Goal: Obtain resource: Download file/media

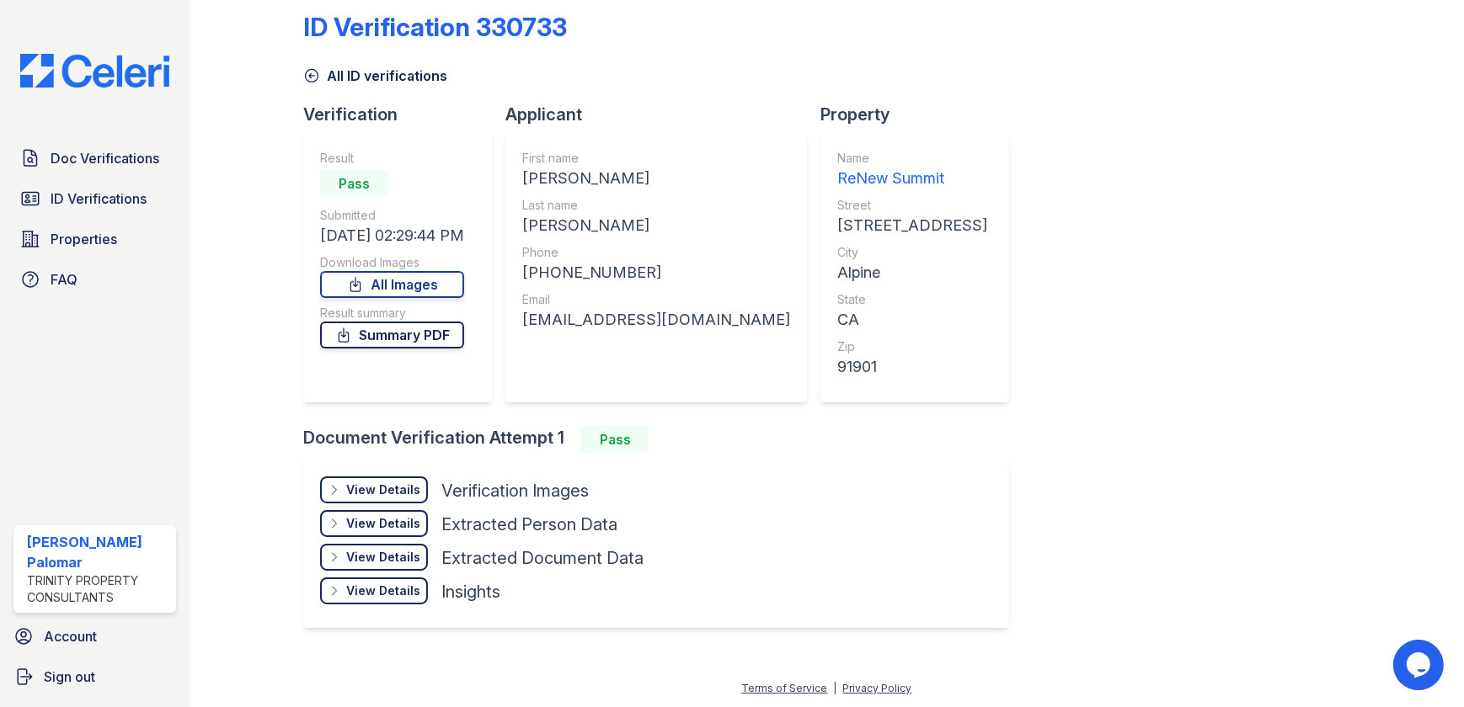
click at [398, 342] on link "Summary PDF" at bounding box center [392, 335] width 144 height 27
click at [383, 487] on div "View Details" at bounding box center [383, 490] width 74 height 17
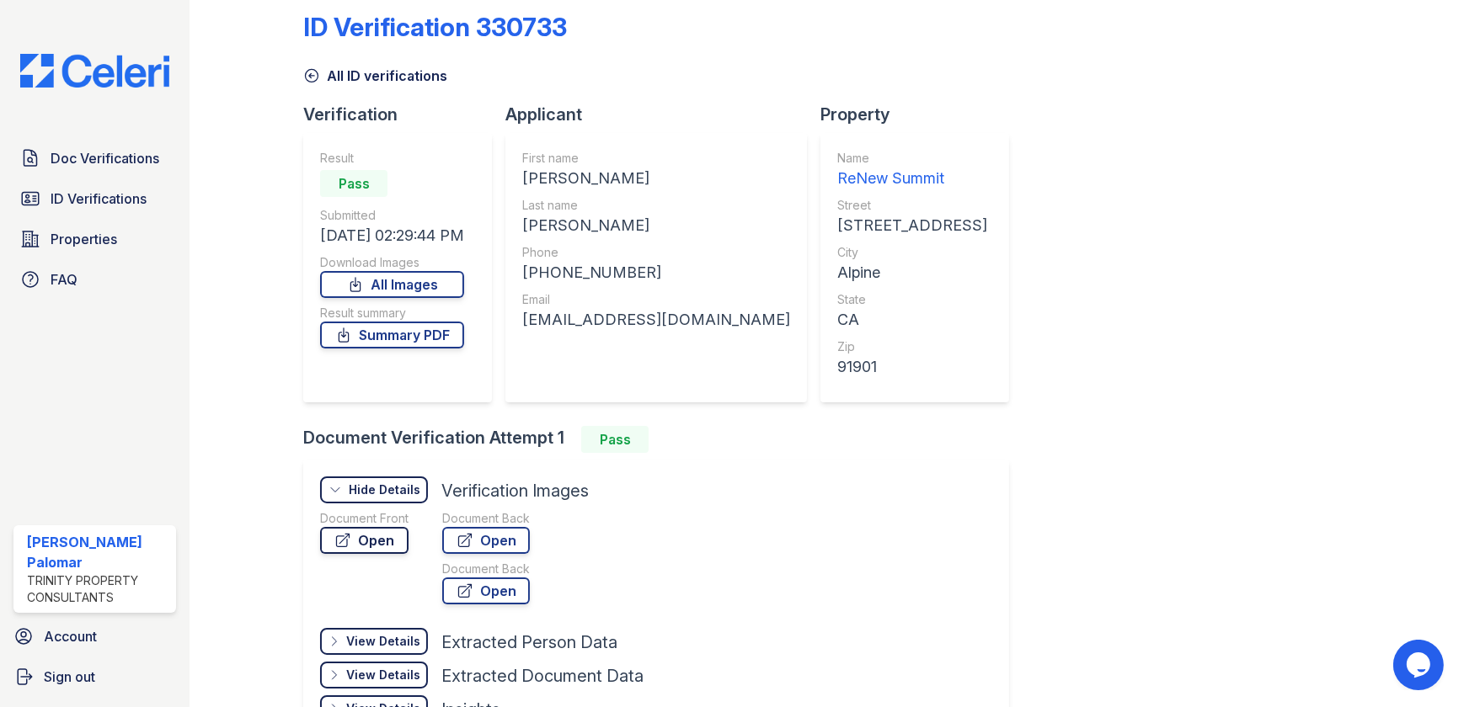
click at [405, 534] on link "Open" at bounding box center [364, 540] width 88 height 27
click at [490, 544] on link "Open" at bounding box center [486, 540] width 88 height 27
click at [72, 171] on link "Doc Verifications" at bounding box center [94, 158] width 163 height 34
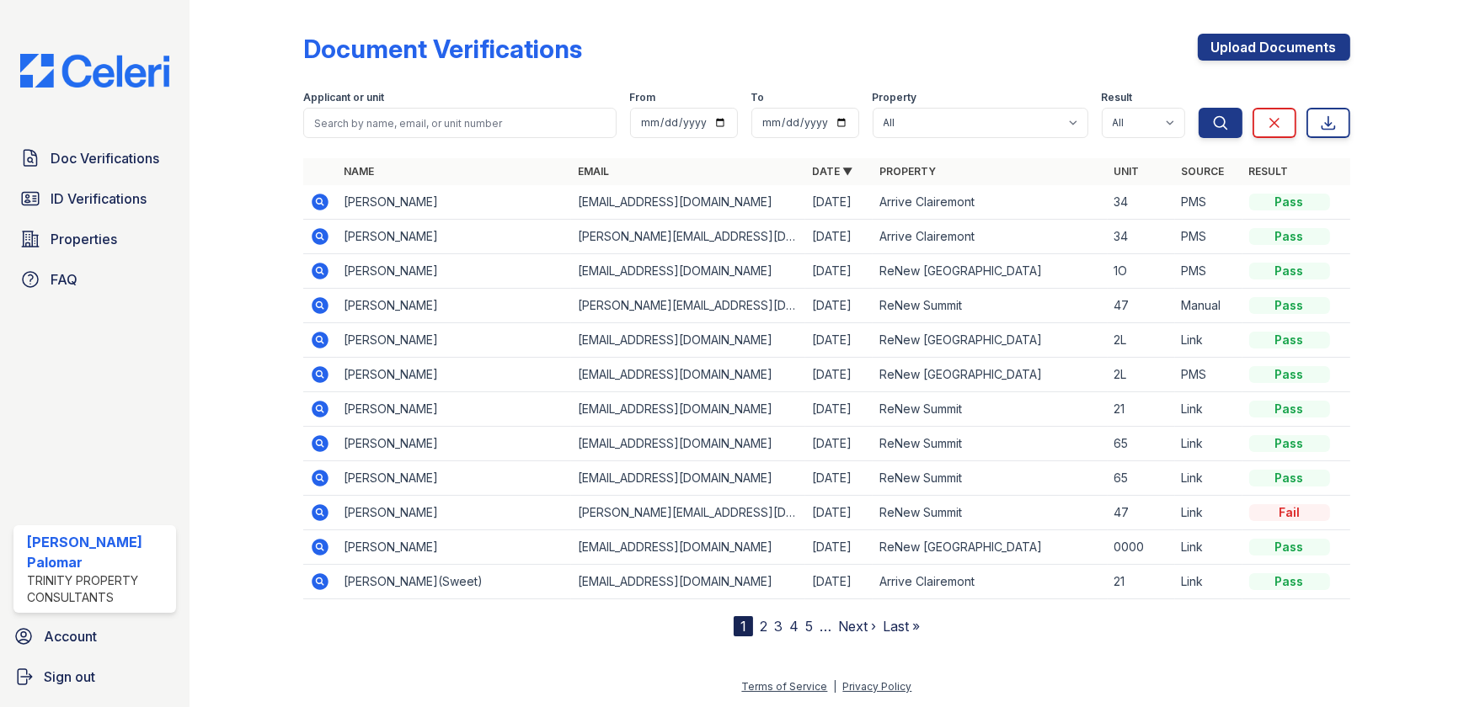
click at [325, 413] on icon at bounding box center [320, 409] width 17 height 17
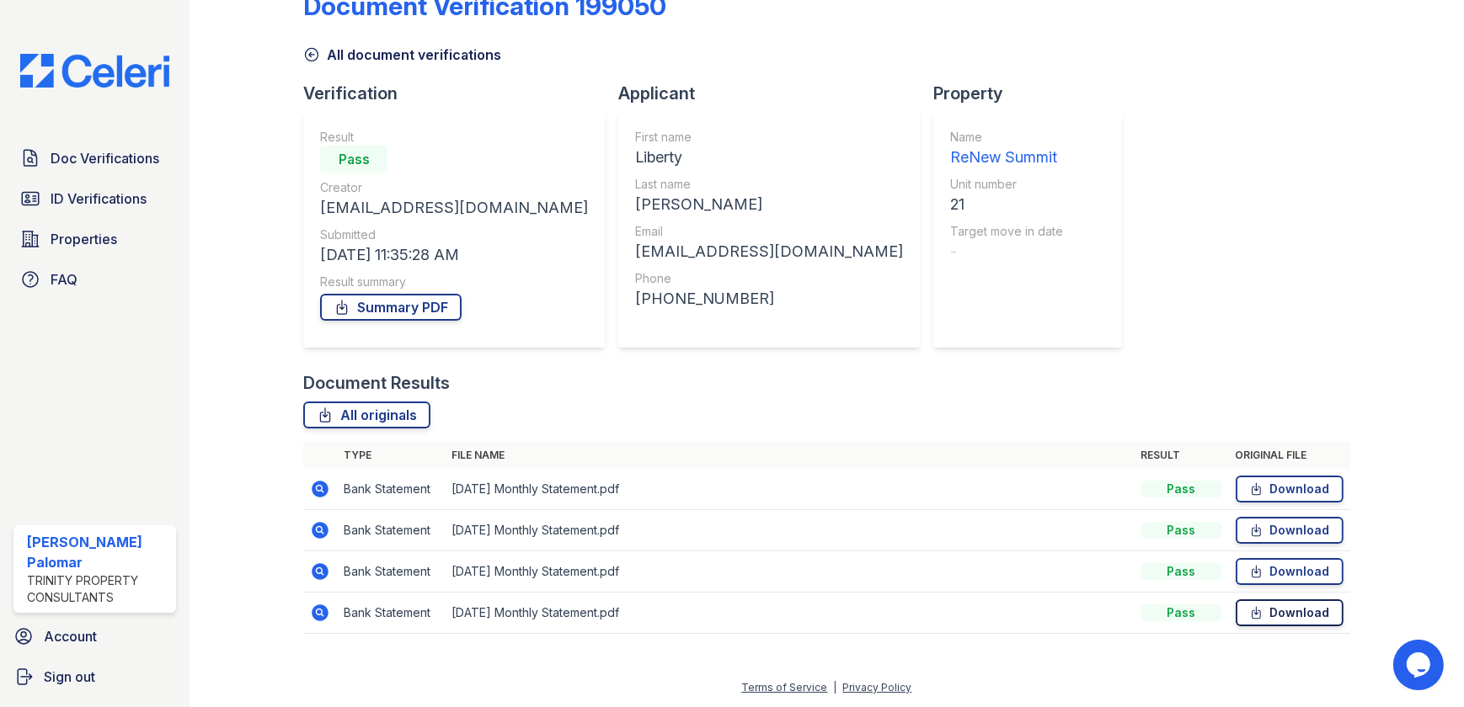
click at [1284, 617] on link "Download" at bounding box center [1290, 613] width 108 height 27
click at [1283, 574] on link "Download" at bounding box center [1290, 571] width 108 height 27
click at [1280, 531] on link "Download" at bounding box center [1290, 530] width 108 height 27
click at [1284, 490] on link "Download" at bounding box center [1290, 489] width 108 height 27
click at [109, 197] on span "ID Verifications" at bounding box center [99, 199] width 96 height 20
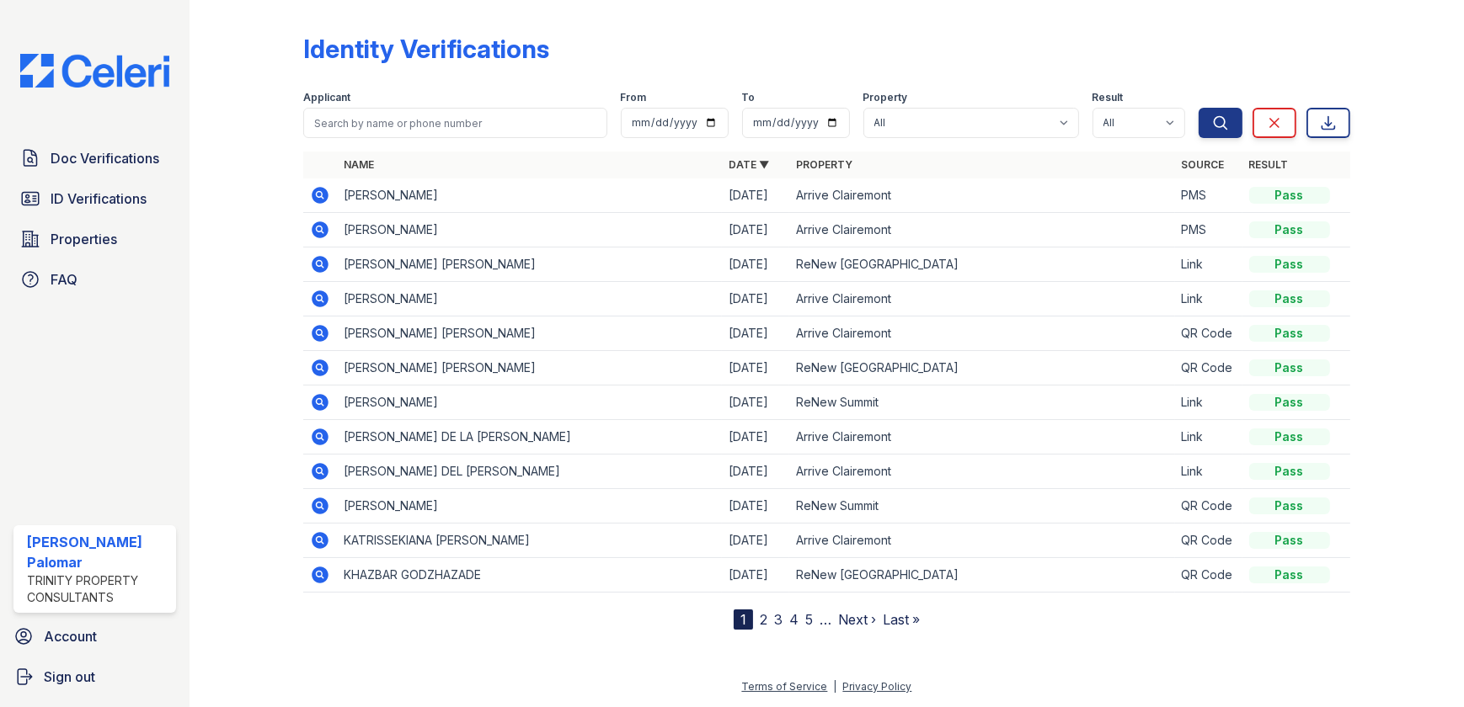
click at [761, 620] on link "2" at bounding box center [764, 619] width 8 height 17
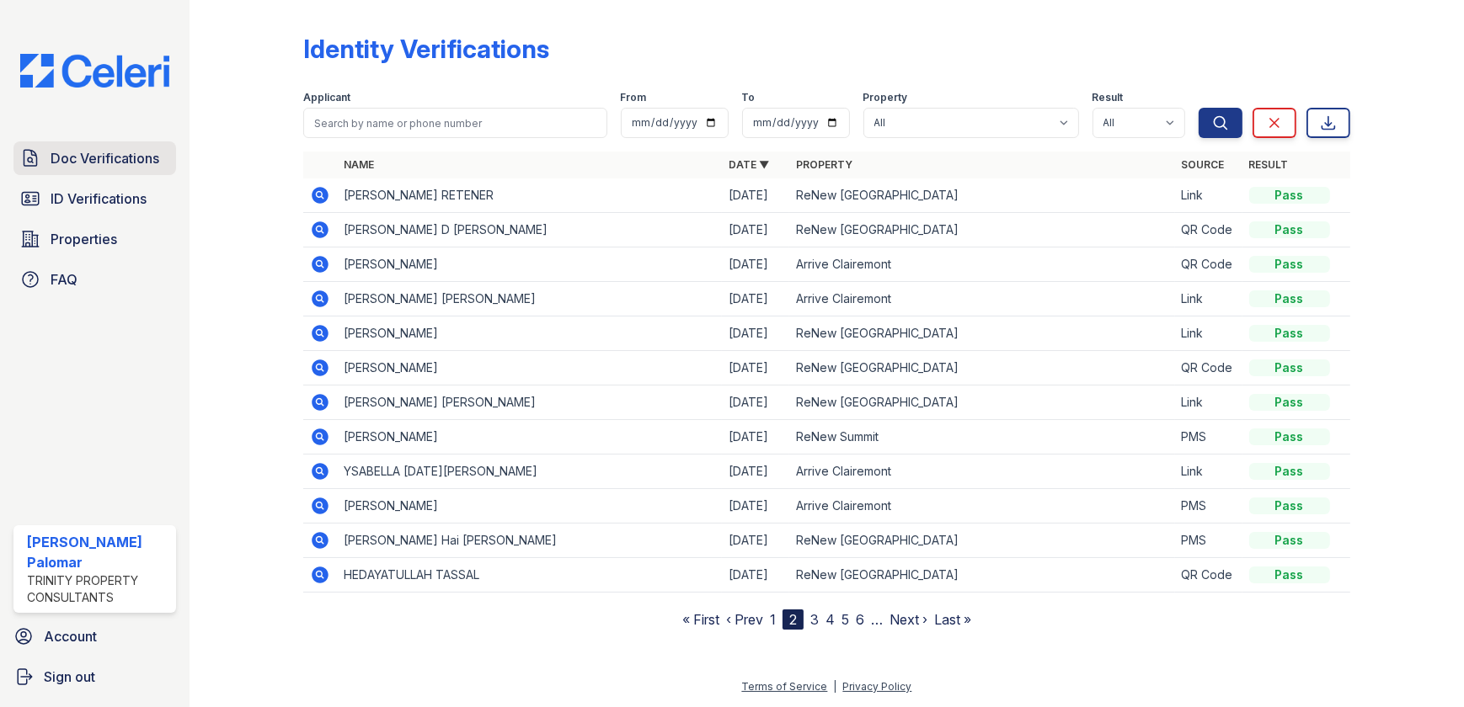
click at [136, 162] on span "Doc Verifications" at bounding box center [105, 158] width 109 height 20
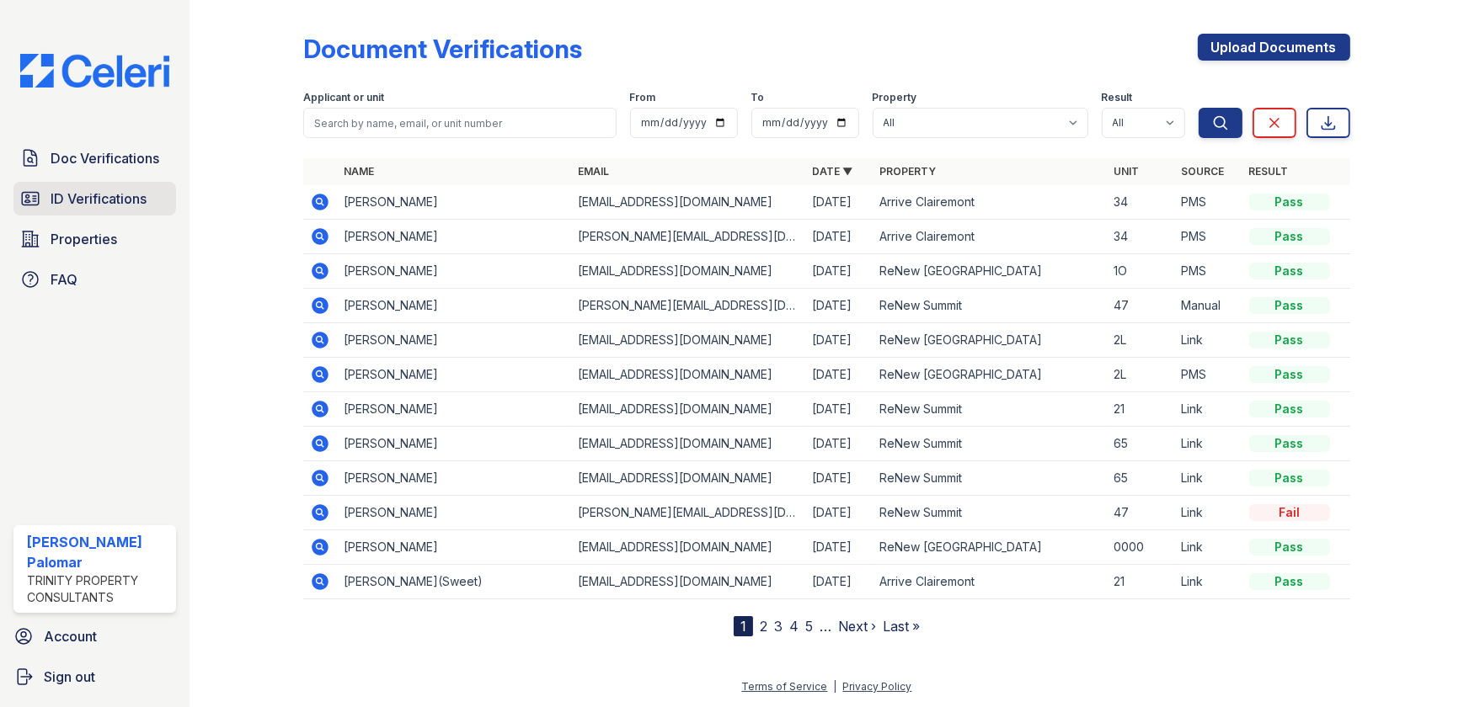
click at [51, 190] on span "ID Verifications" at bounding box center [99, 199] width 96 height 20
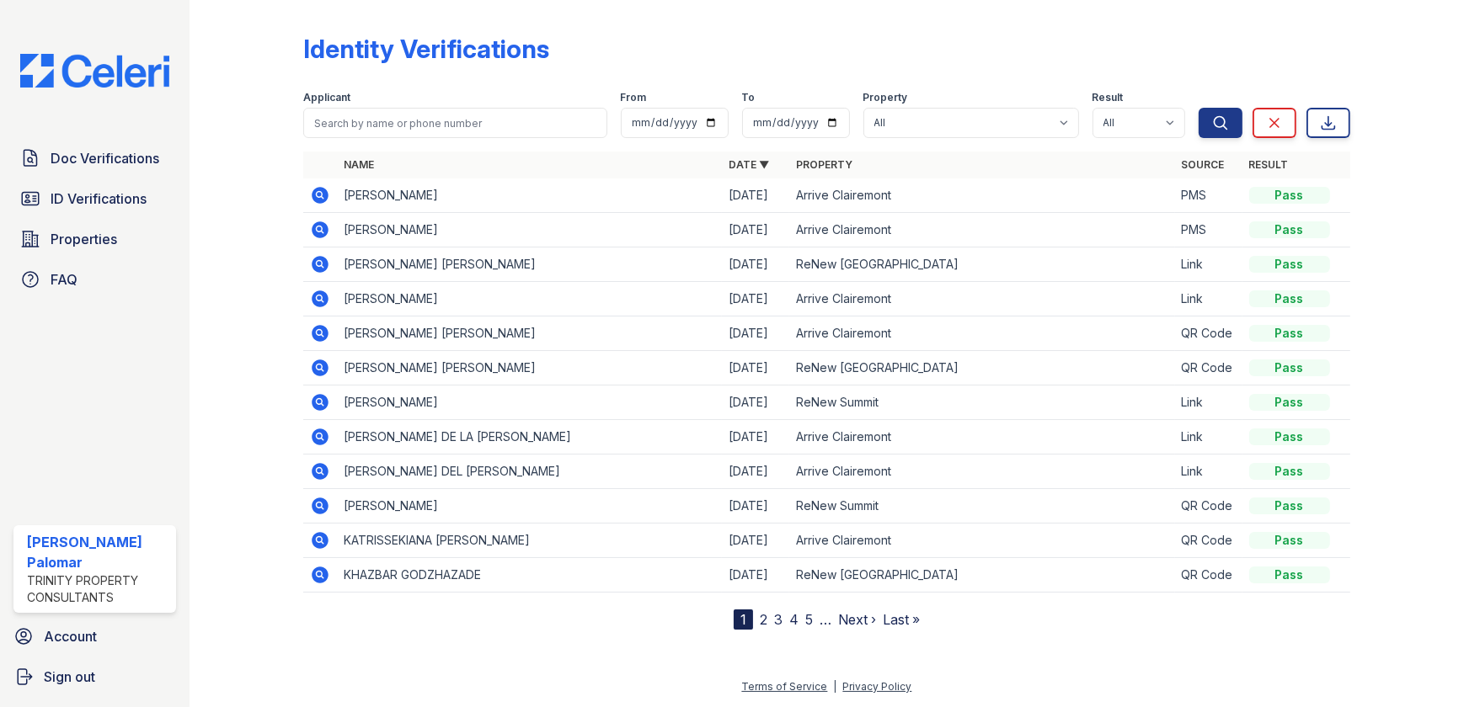
click at [765, 617] on link "2" at bounding box center [764, 619] width 8 height 17
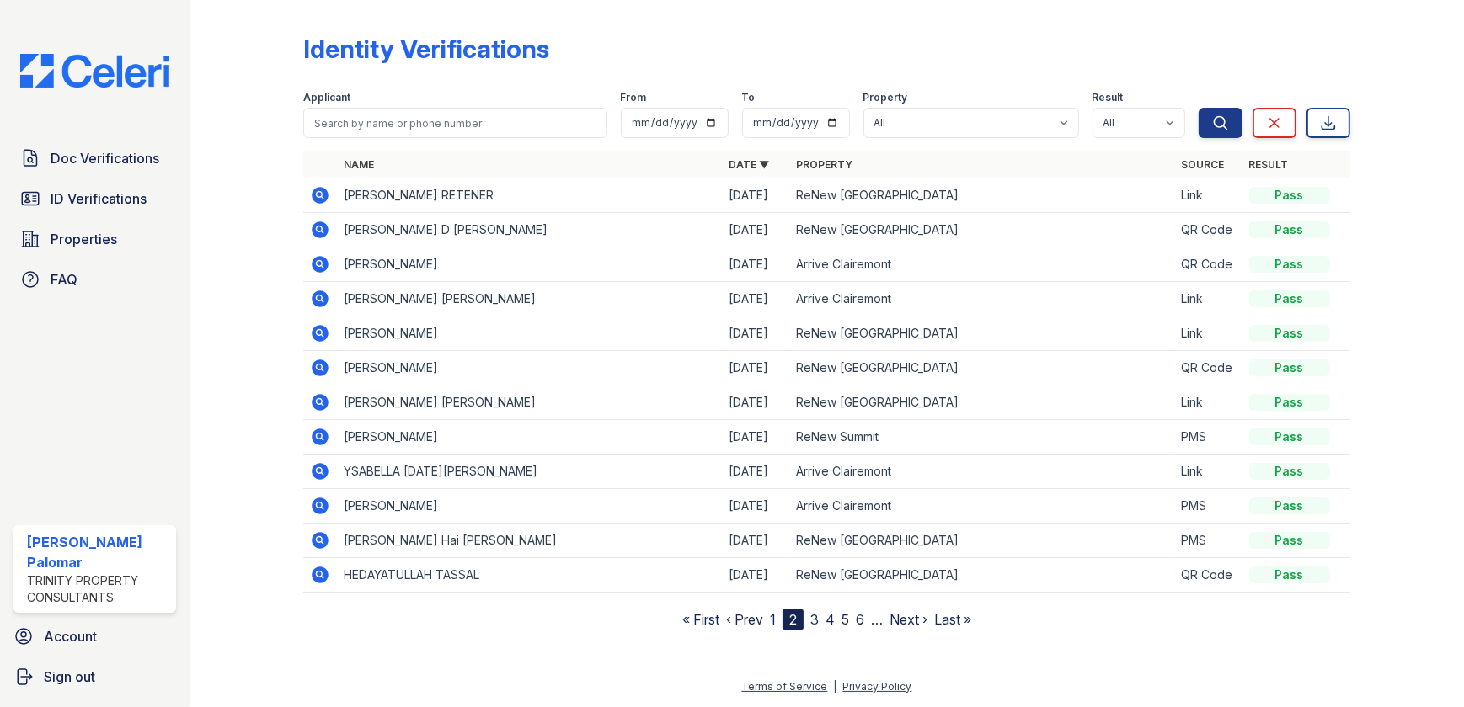
click at [814, 615] on link "3" at bounding box center [814, 619] width 8 height 17
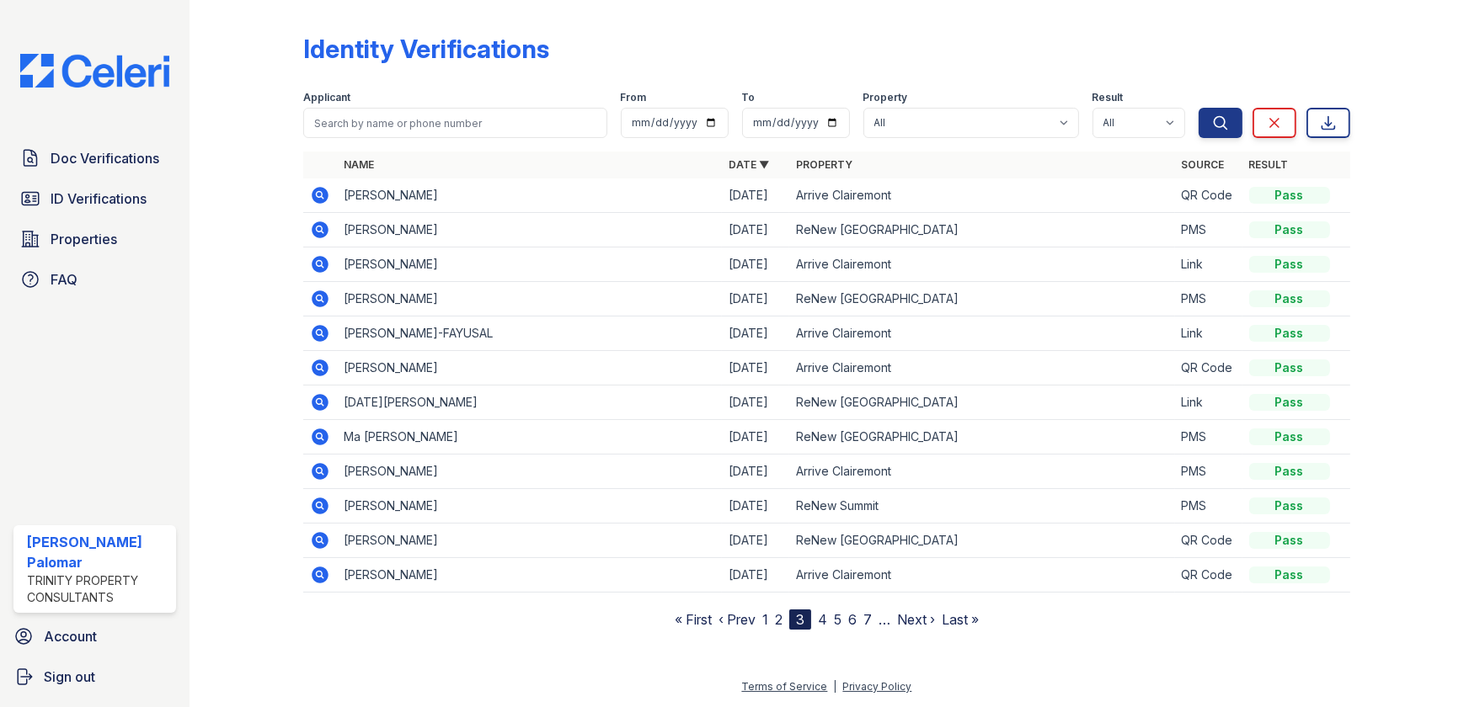
click at [777, 618] on link "2" at bounding box center [779, 619] width 8 height 17
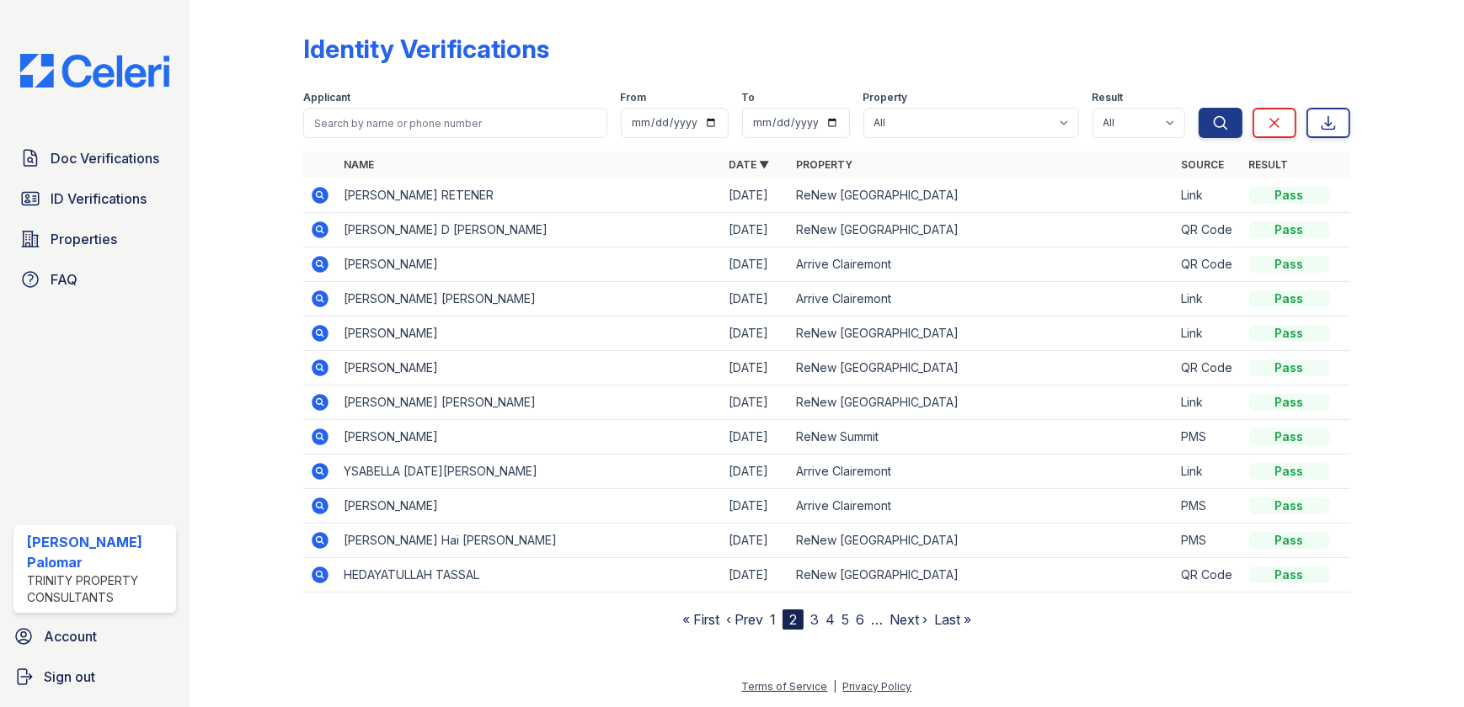
click at [817, 620] on link "3" at bounding box center [814, 619] width 8 height 17
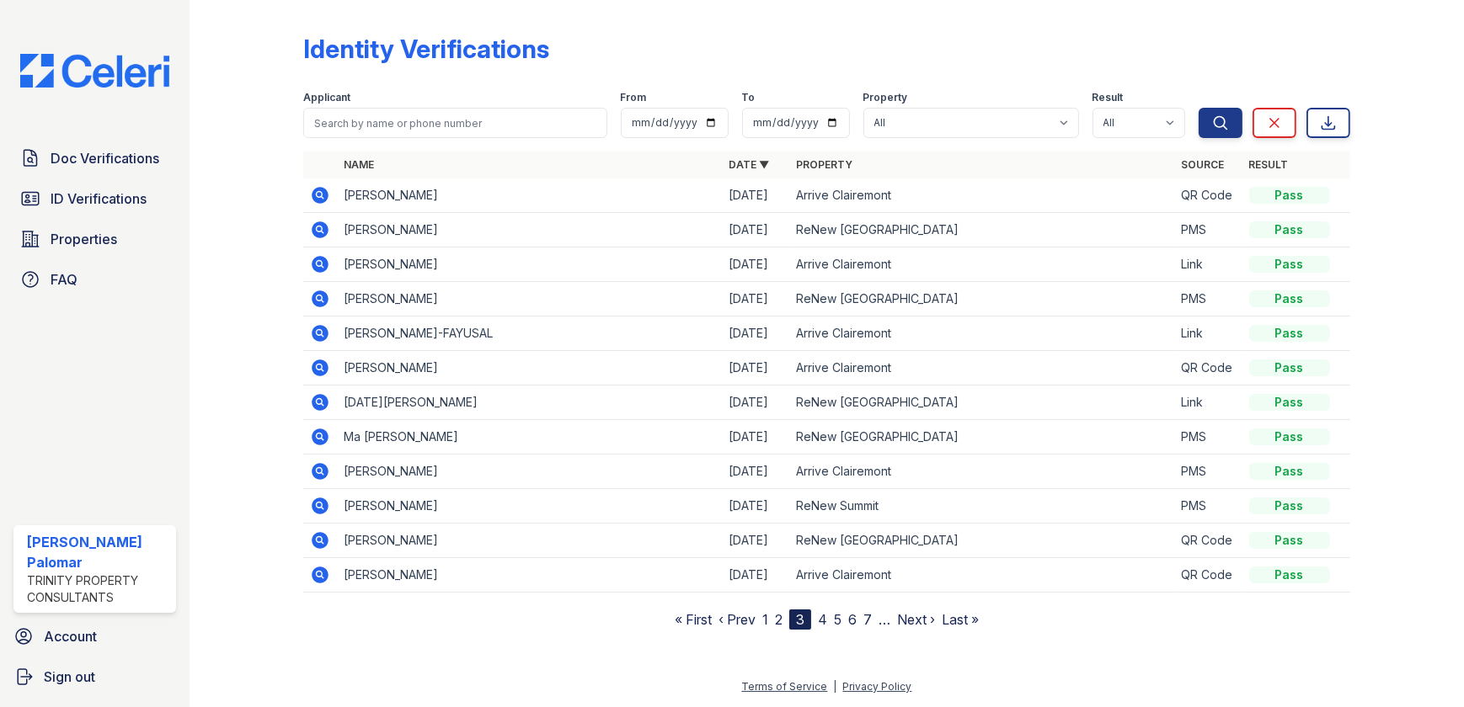
drag, startPoint x: 317, startPoint y: 504, endPoint x: 329, endPoint y: 494, distance: 15.7
click at [317, 503] on icon at bounding box center [320, 506] width 20 height 20
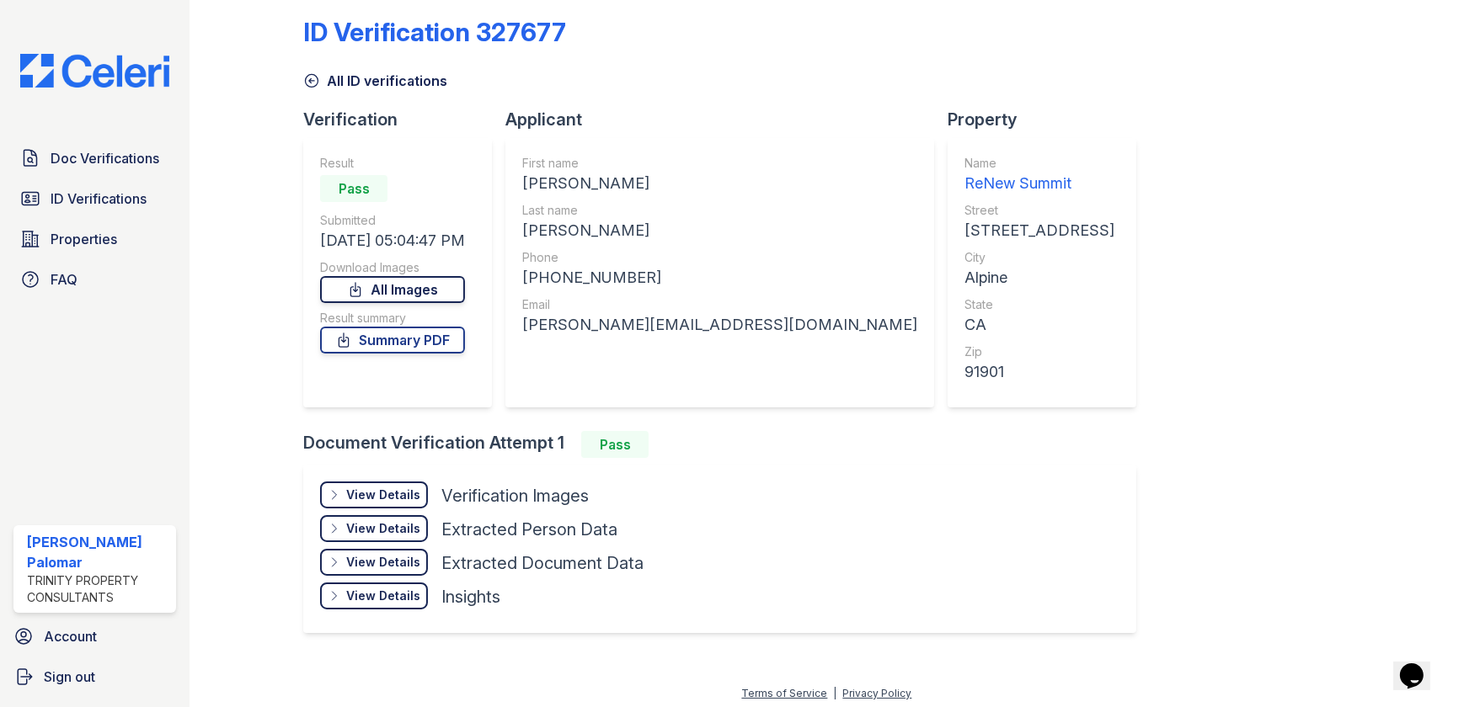
scroll to position [22, 0]
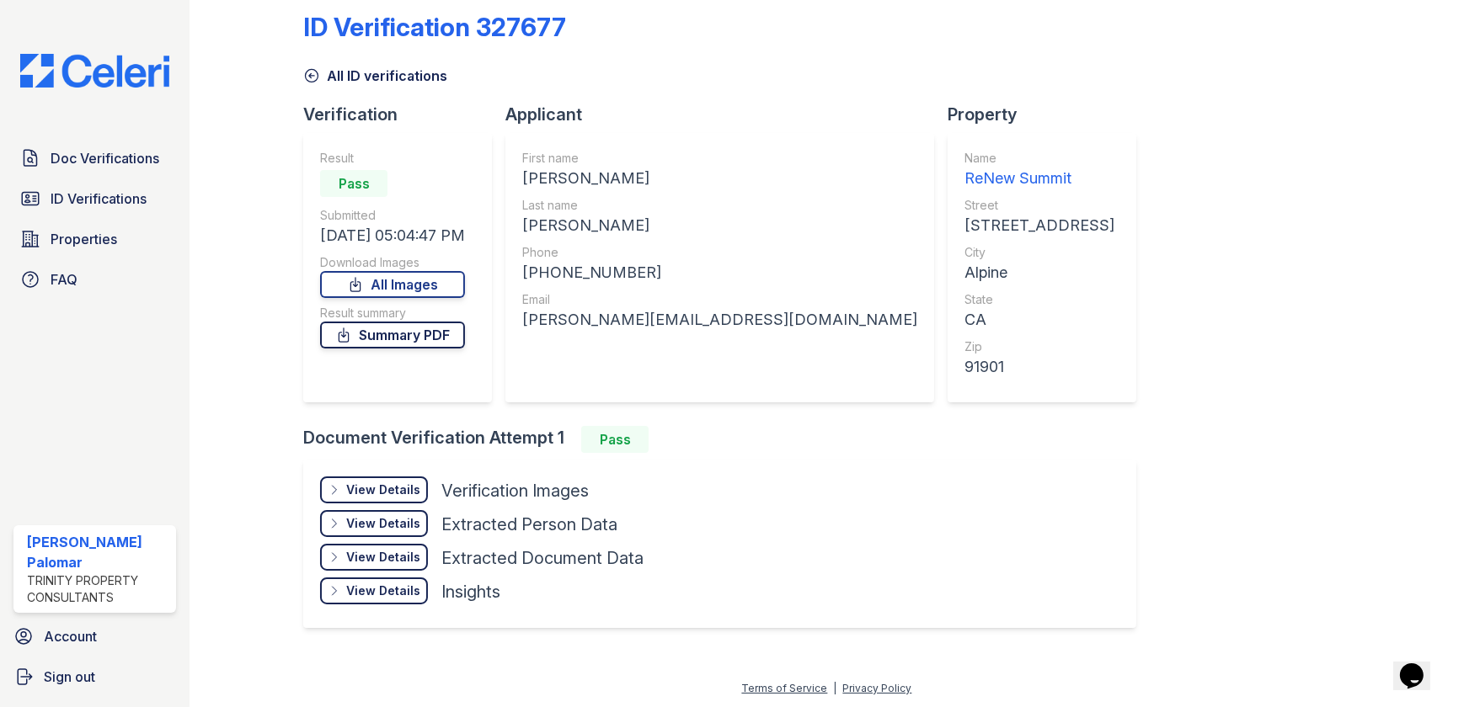
click at [373, 334] on link "Summary PDF" at bounding box center [392, 335] width 145 height 27
click at [946, 542] on div "View Details Details Hide Details Details Verification Images Face Open Documen…" at bounding box center [719, 544] width 833 height 168
click at [383, 488] on div "View Details" at bounding box center [383, 490] width 74 height 17
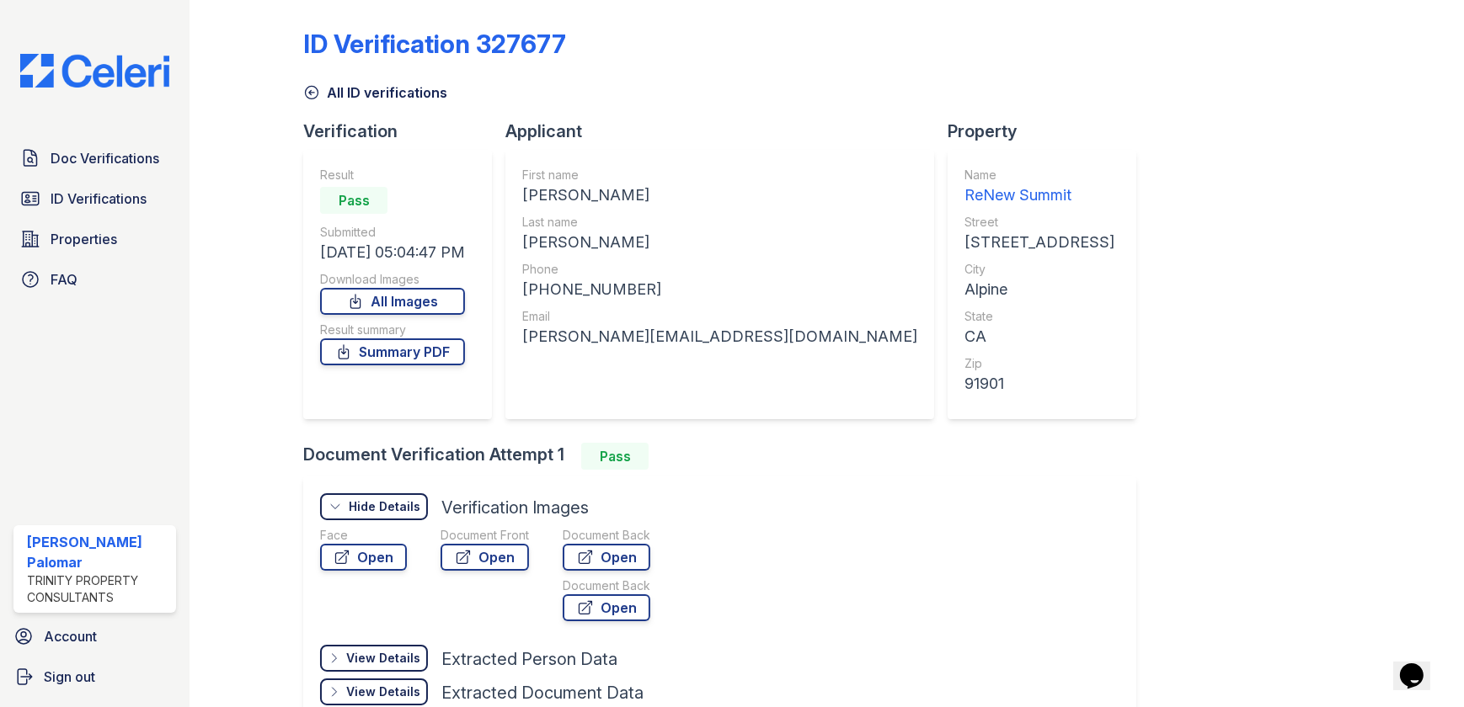
scroll to position [0, 0]
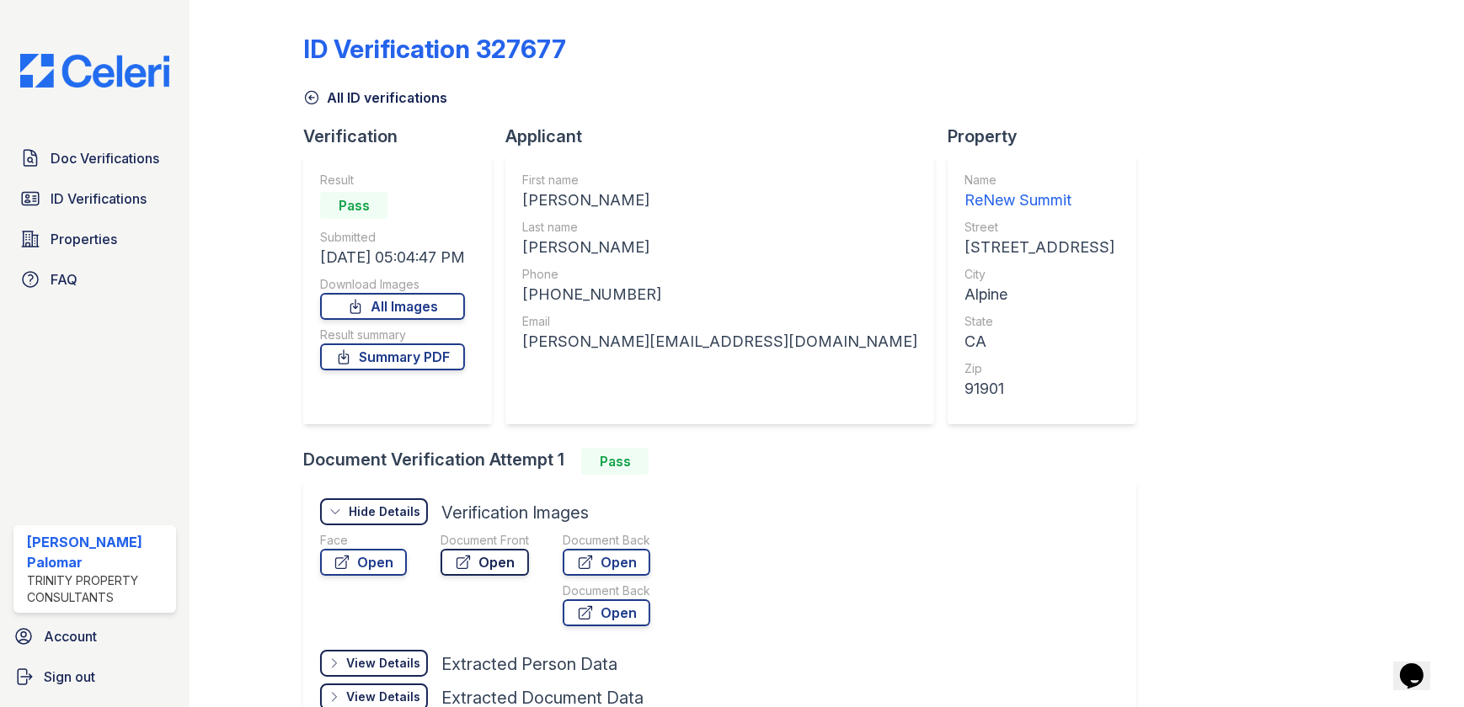
click at [489, 556] on link "Open" at bounding box center [484, 562] width 88 height 27
click at [611, 560] on link "Open" at bounding box center [607, 562] width 88 height 27
click at [115, 166] on span "Doc Verifications" at bounding box center [105, 158] width 109 height 20
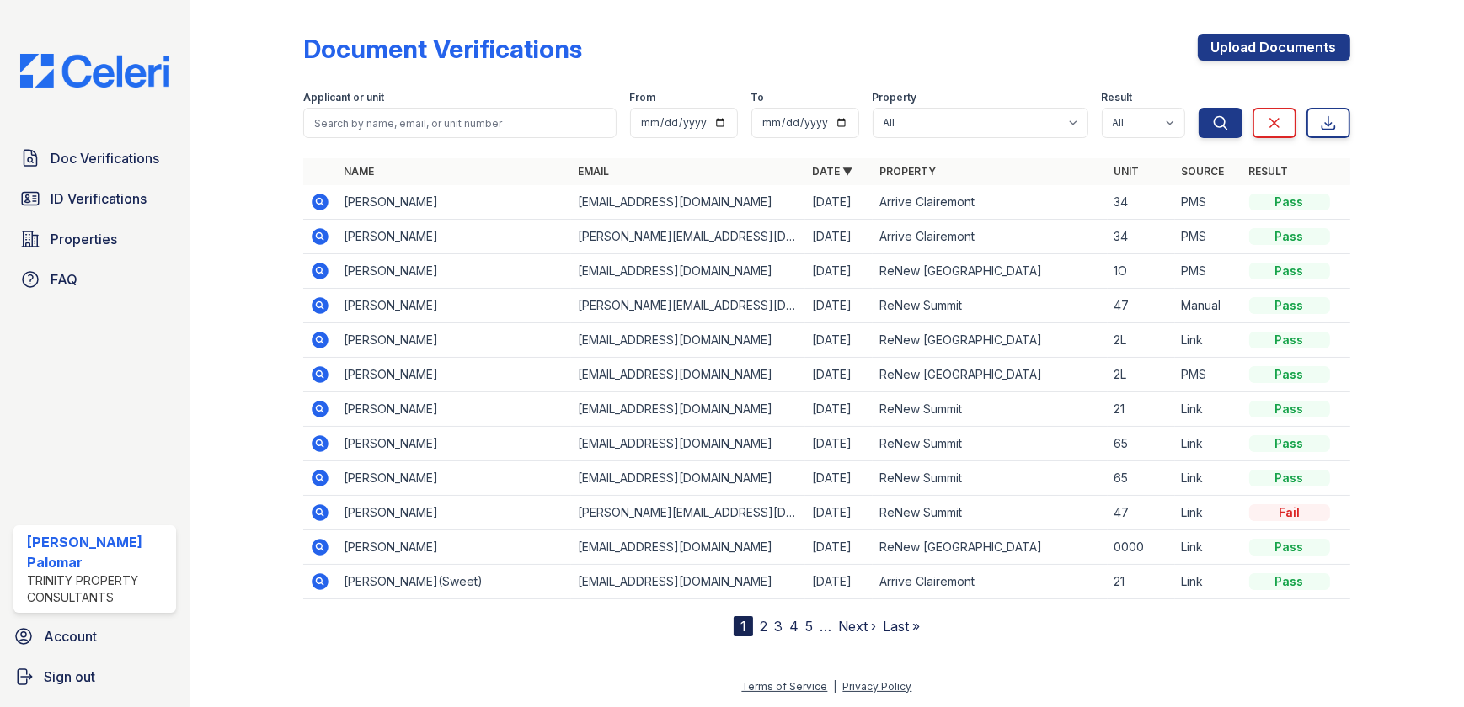
click at [323, 306] on icon at bounding box center [320, 305] width 17 height 17
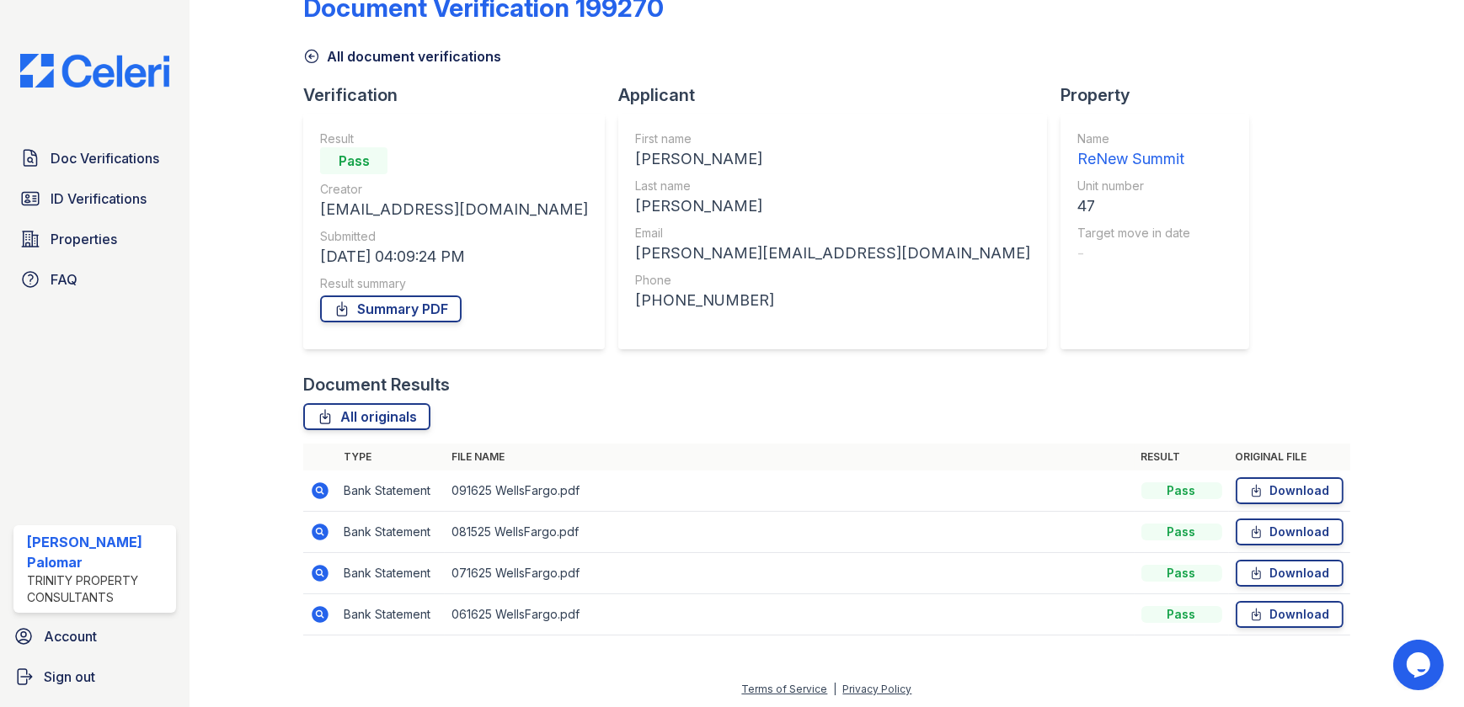
scroll to position [43, 0]
click at [320, 607] on icon at bounding box center [320, 613] width 17 height 17
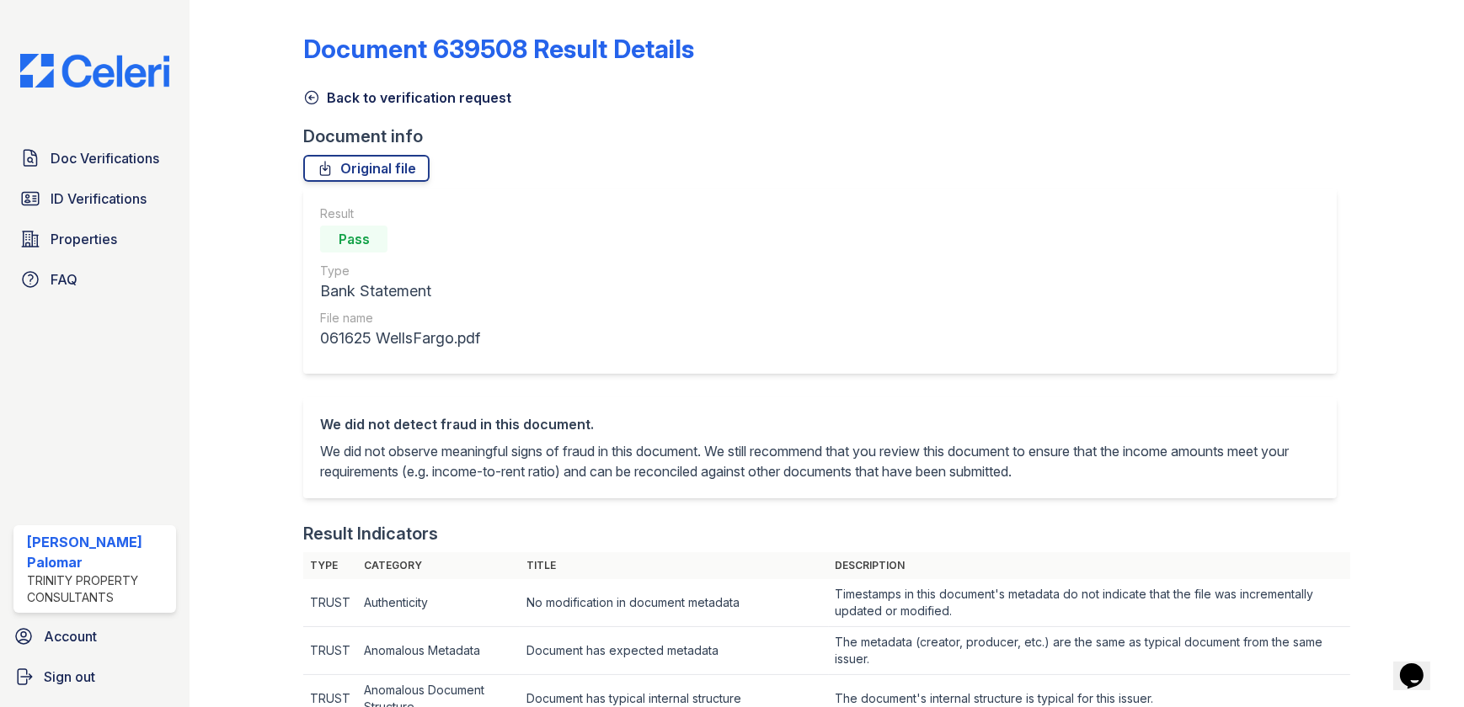
click at [384, 103] on link "Back to verification request" at bounding box center [407, 98] width 208 height 20
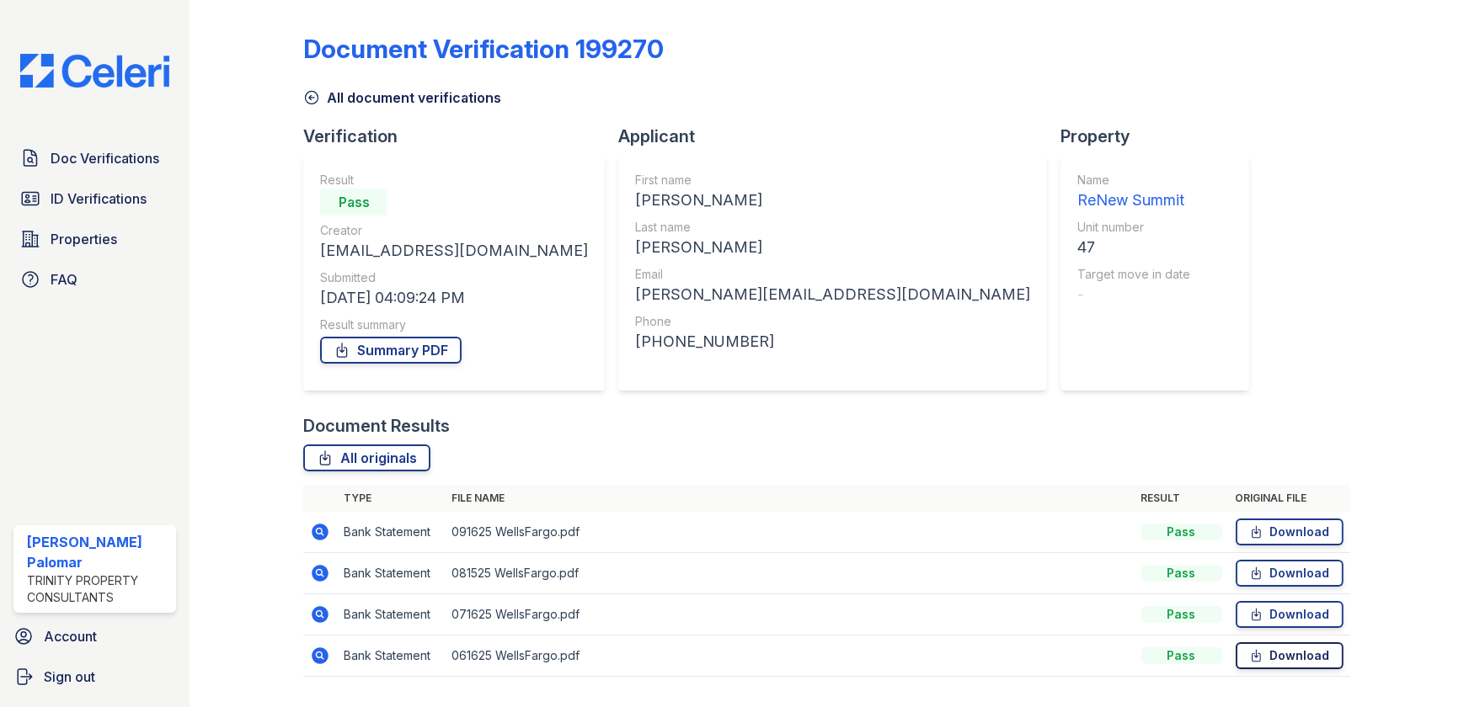
click at [1268, 650] on link "Download" at bounding box center [1290, 656] width 108 height 27
click at [1275, 611] on link "Download" at bounding box center [1290, 614] width 108 height 27
click at [1267, 570] on link "Download" at bounding box center [1290, 573] width 108 height 27
click at [1272, 531] on link "Download" at bounding box center [1290, 532] width 108 height 27
click at [1041, 47] on div "Document Verification 199270" at bounding box center [826, 56] width 1046 height 44
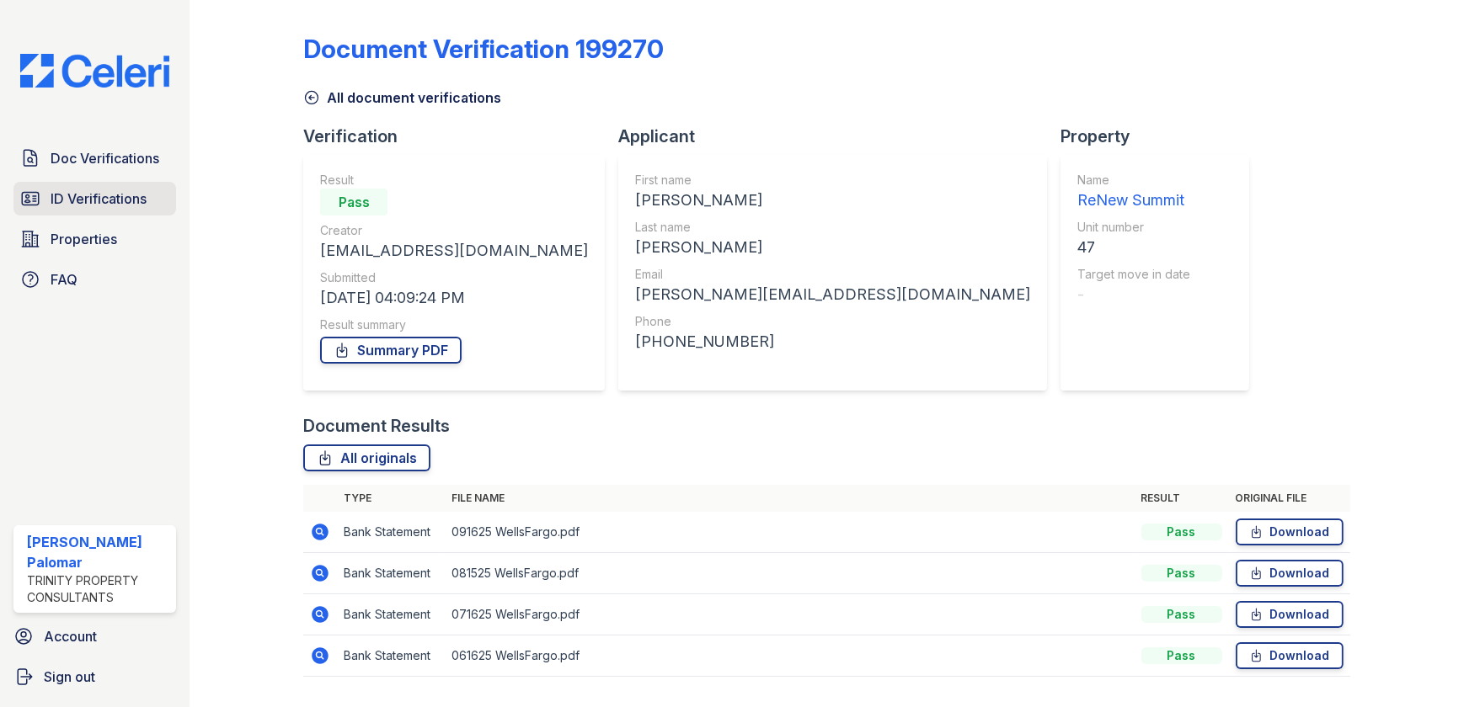
click at [142, 205] on span "ID Verifications" at bounding box center [99, 199] width 96 height 20
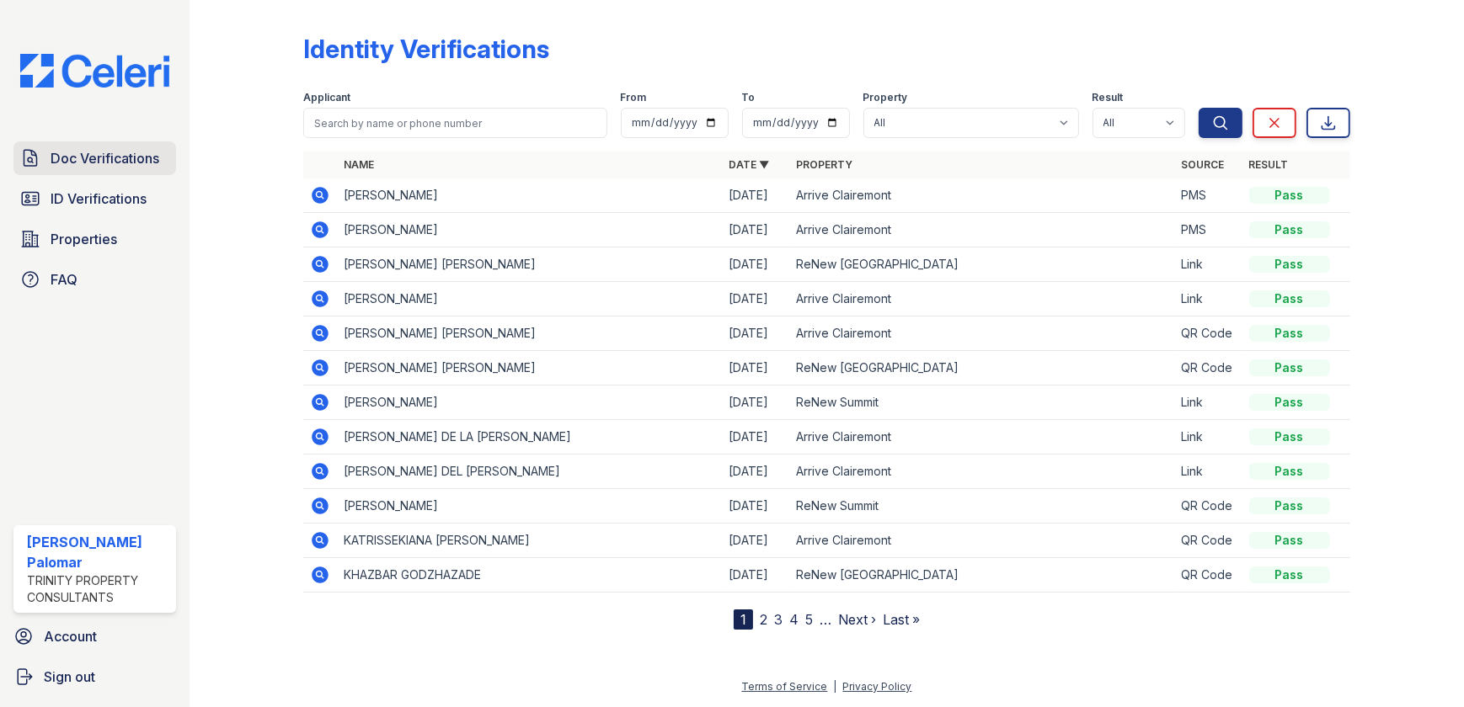
click at [151, 173] on link "Doc Verifications" at bounding box center [94, 158] width 163 height 34
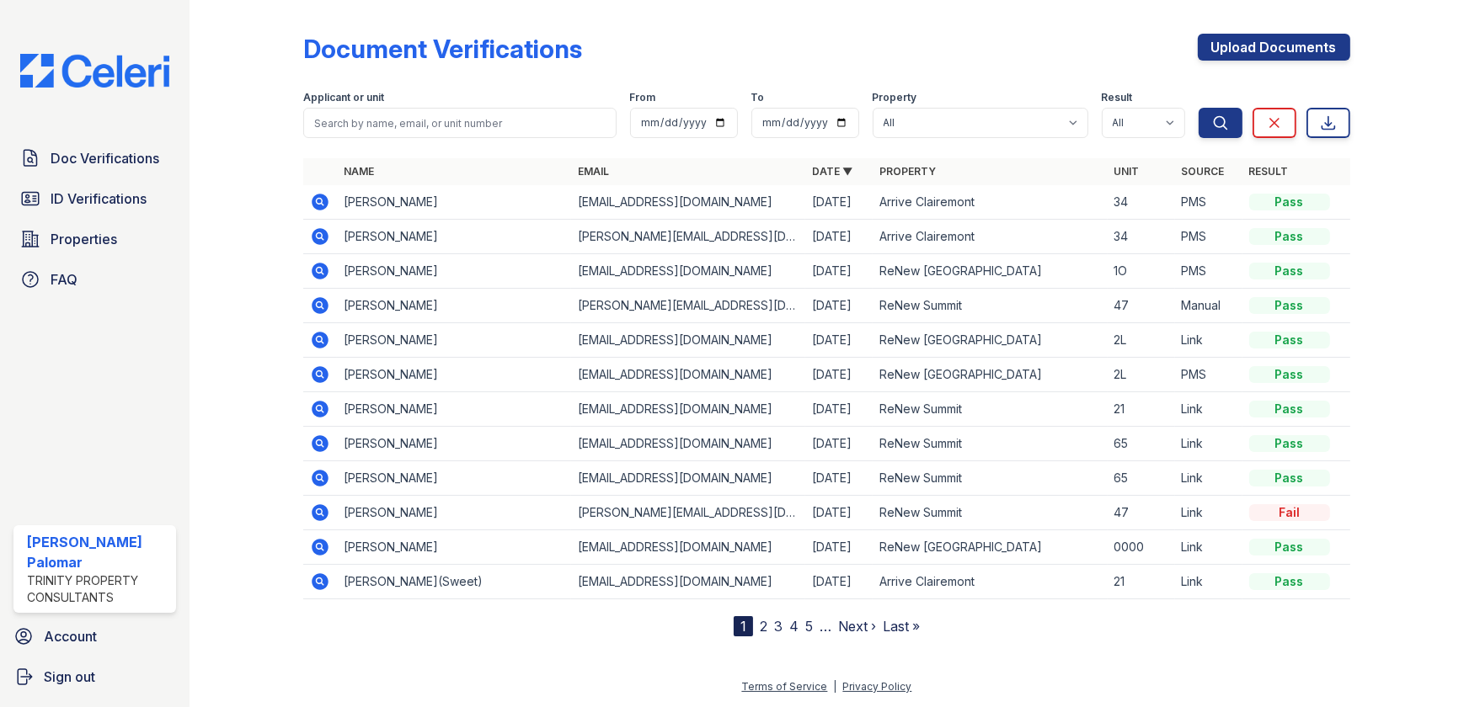
click at [319, 512] on icon at bounding box center [320, 512] width 4 height 4
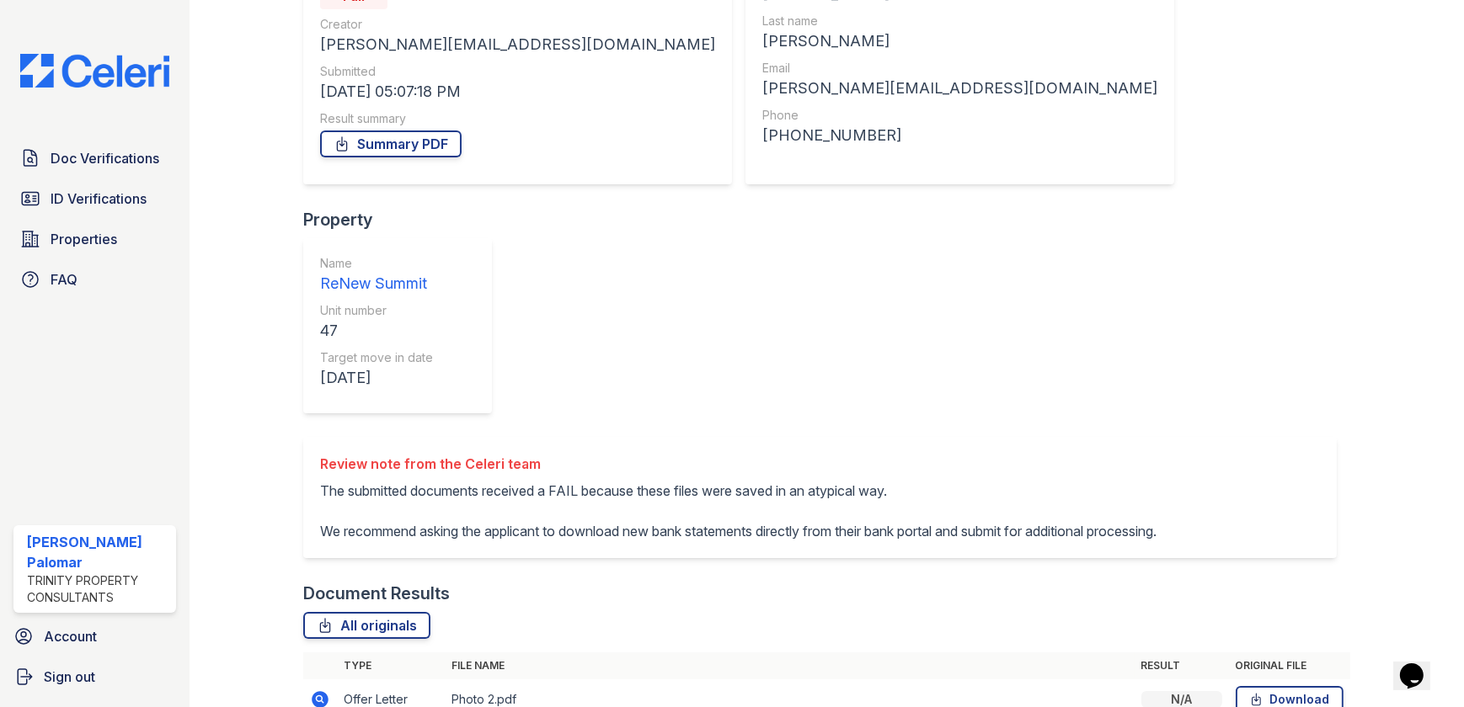
scroll to position [208, 0]
click at [319, 688] on icon at bounding box center [320, 698] width 20 height 20
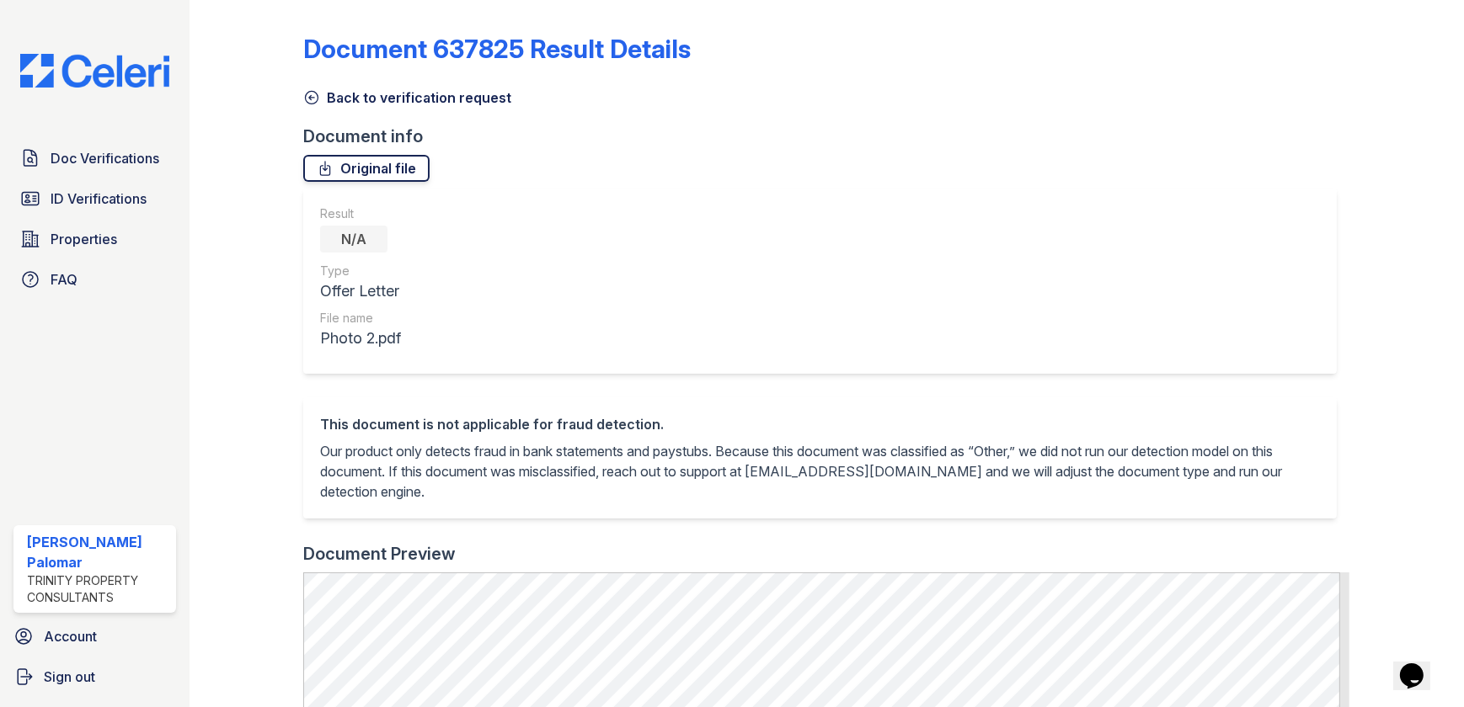
click at [389, 173] on link "Original file" at bounding box center [366, 168] width 126 height 27
click at [142, 168] on span "Doc Verifications" at bounding box center [105, 158] width 109 height 20
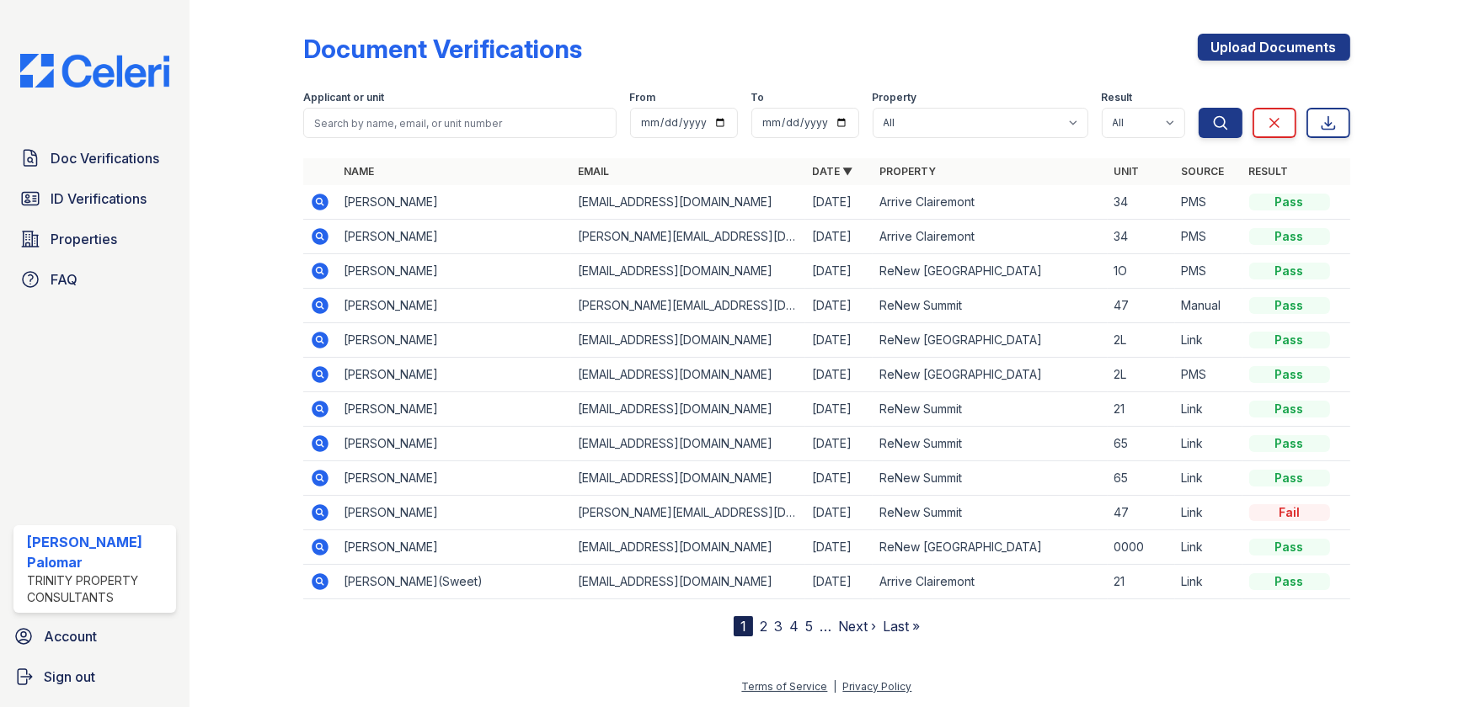
click at [119, 200] on span "ID Verifications" at bounding box center [99, 199] width 96 height 20
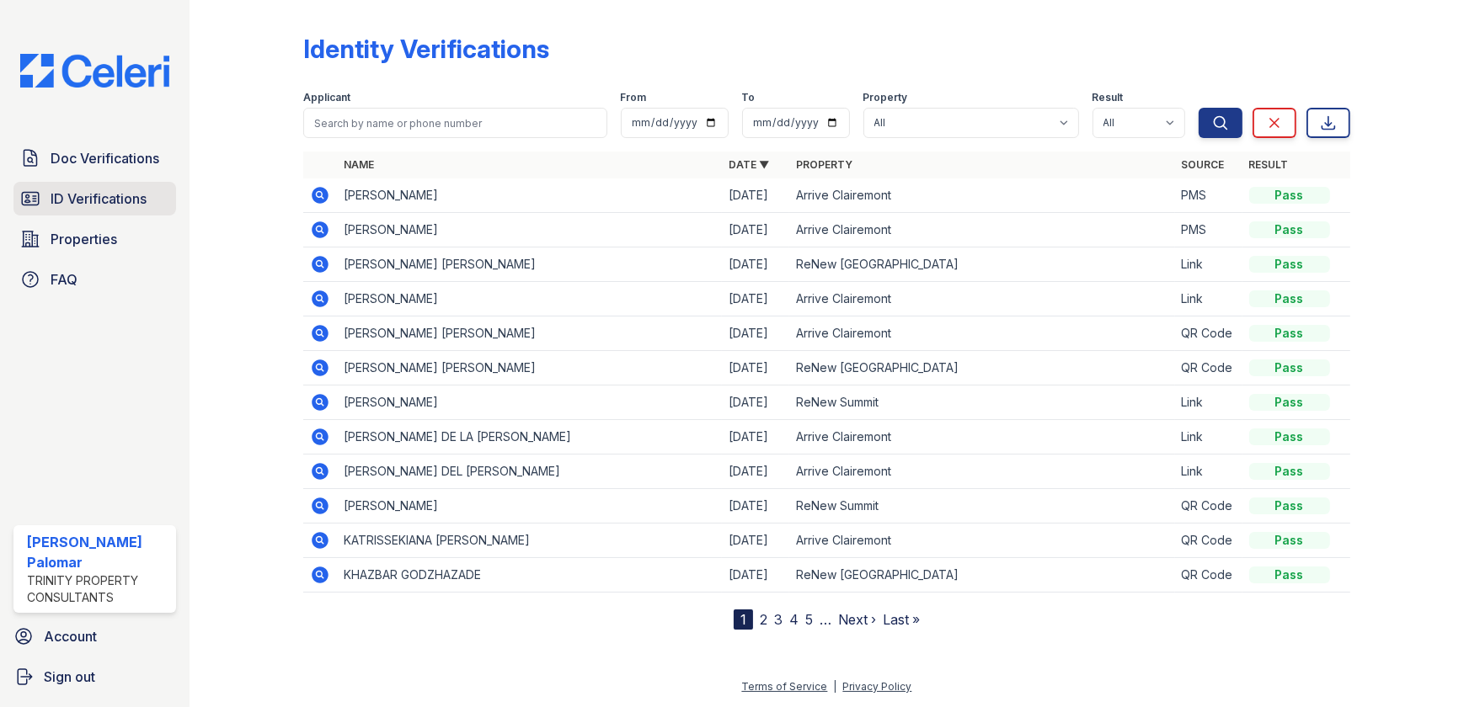
click at [85, 189] on span "ID Verifications" at bounding box center [99, 199] width 96 height 20
click at [766, 618] on link "2" at bounding box center [764, 619] width 8 height 17
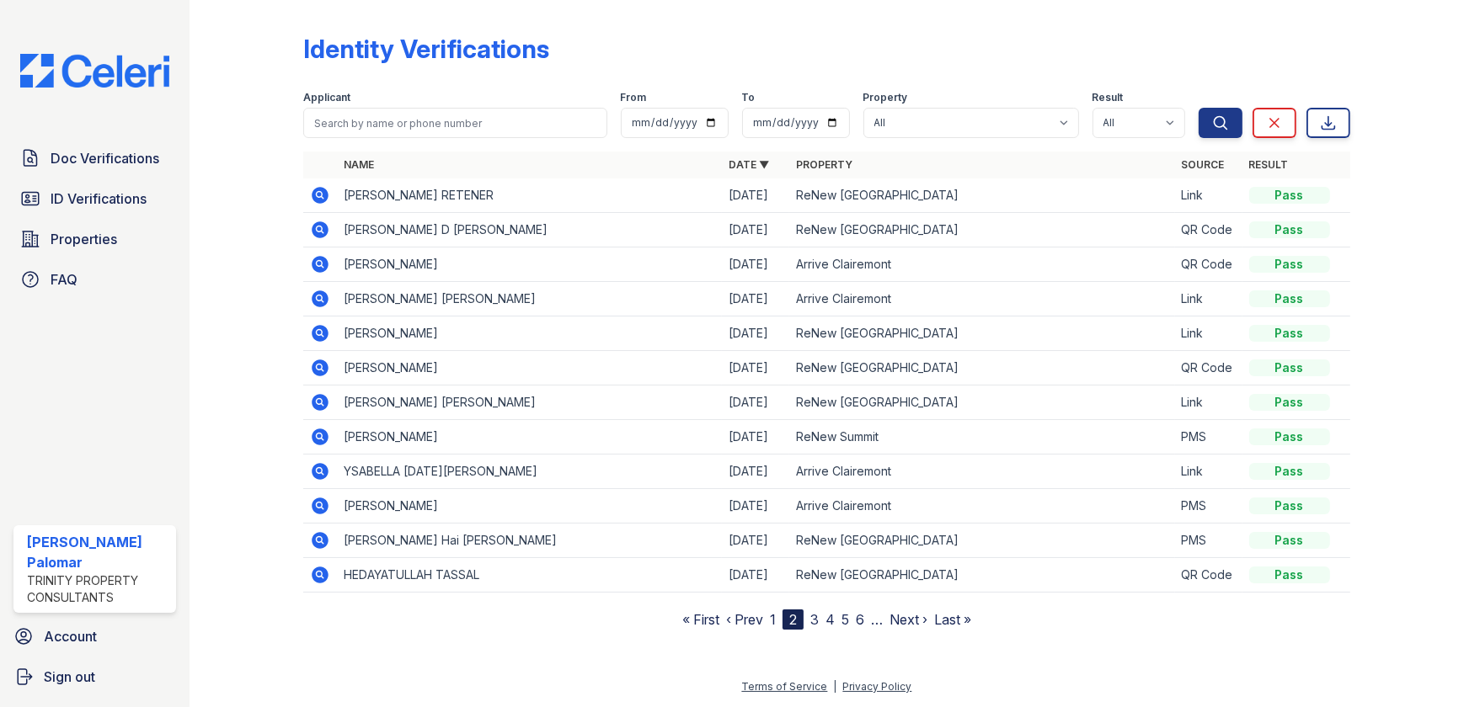
click at [315, 441] on icon at bounding box center [320, 437] width 17 height 17
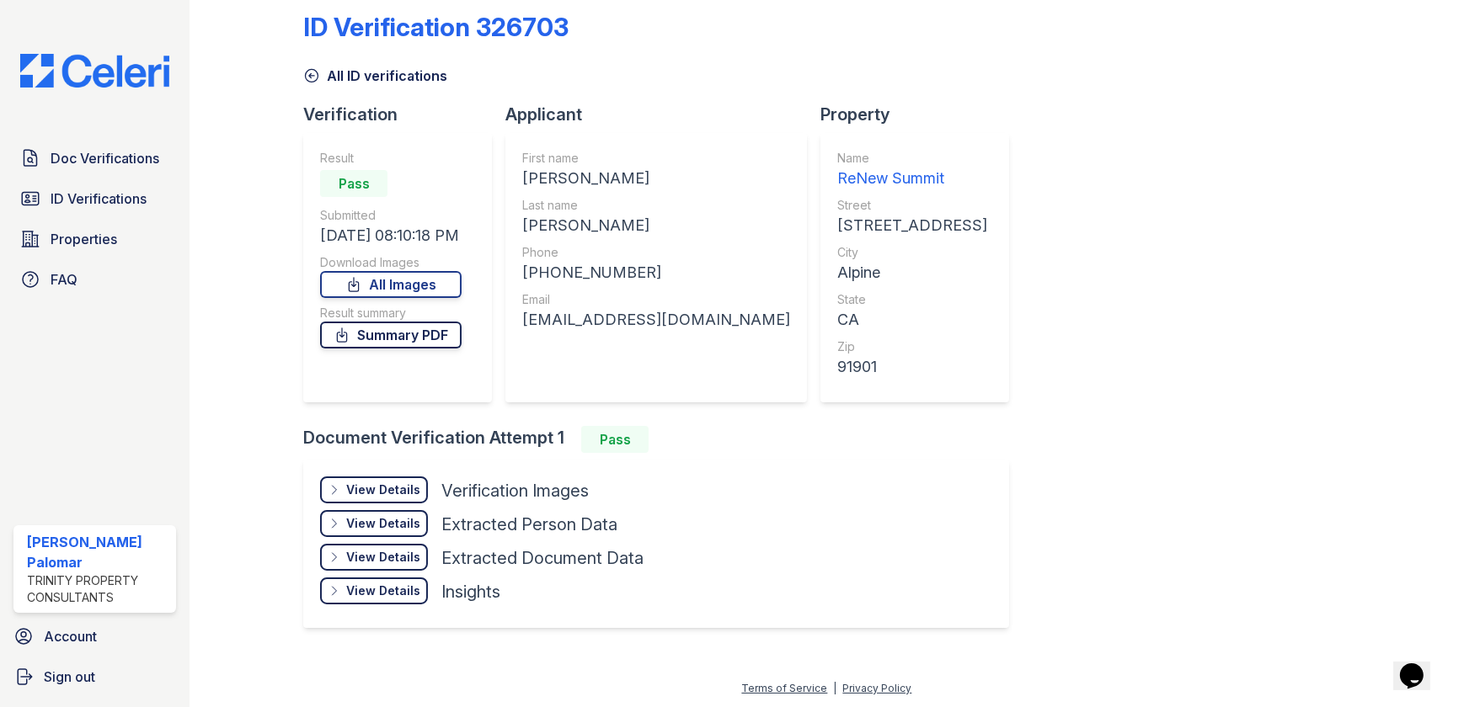
click at [412, 337] on link "Summary PDF" at bounding box center [390, 335] width 141 height 27
click at [390, 487] on div "View Details" at bounding box center [383, 490] width 74 height 17
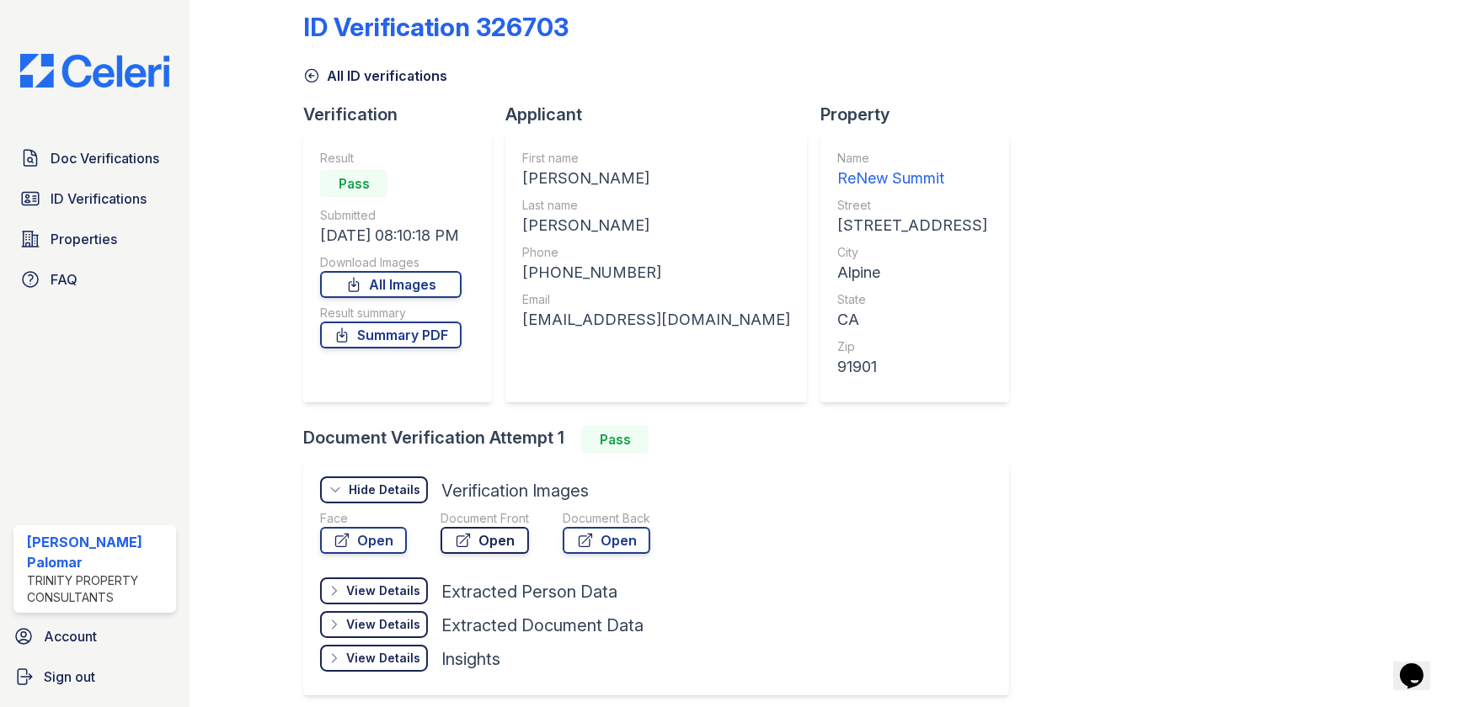
click at [494, 529] on link "Open" at bounding box center [484, 540] width 88 height 27
click at [119, 150] on span "Doc Verifications" at bounding box center [105, 158] width 109 height 20
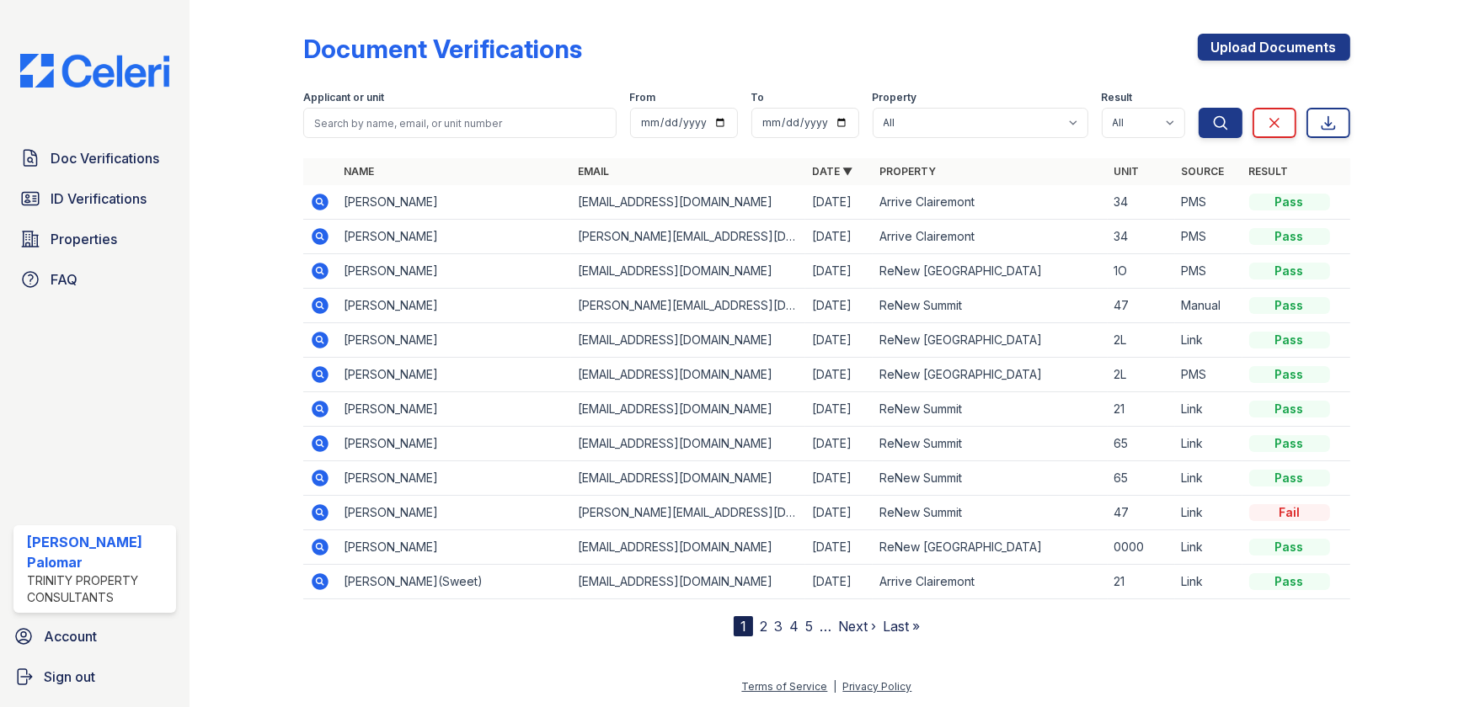
click at [318, 436] on icon at bounding box center [320, 443] width 17 height 17
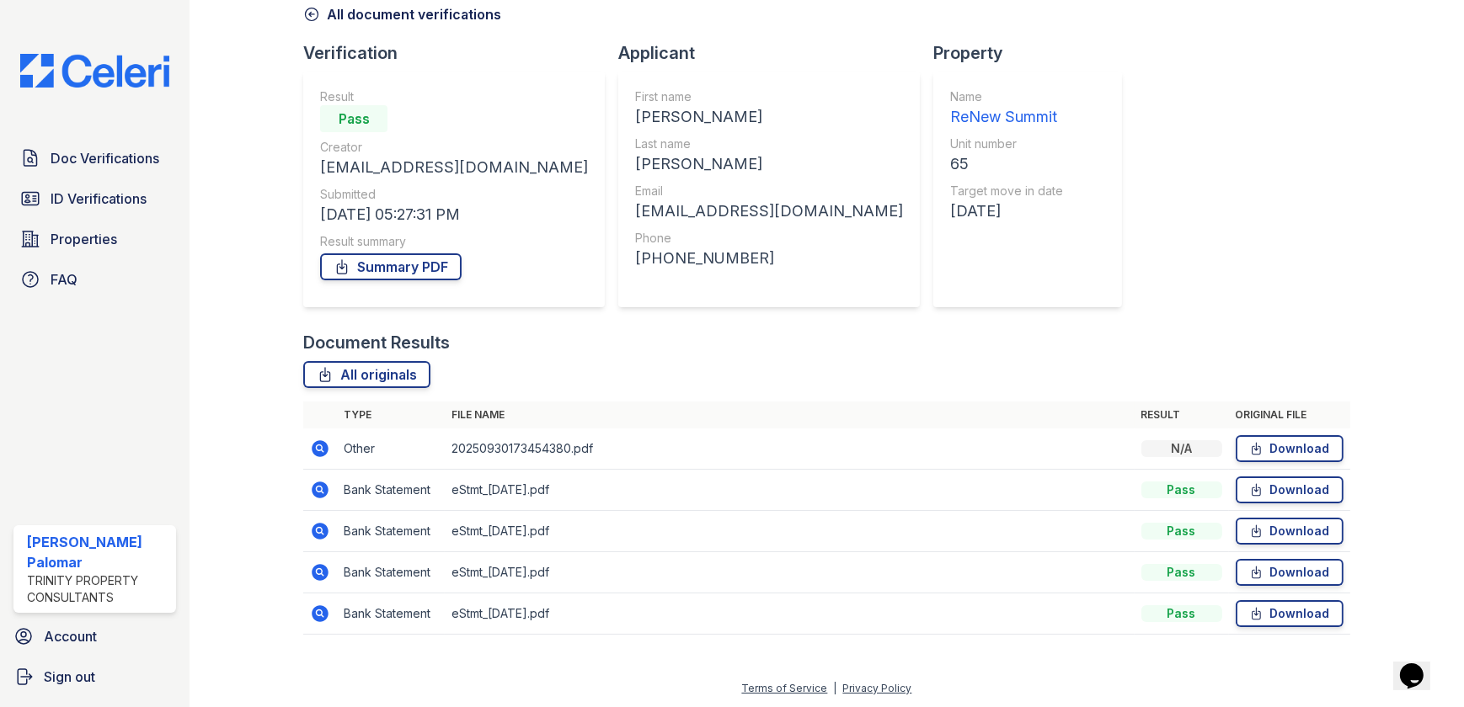
scroll to position [84, 0]
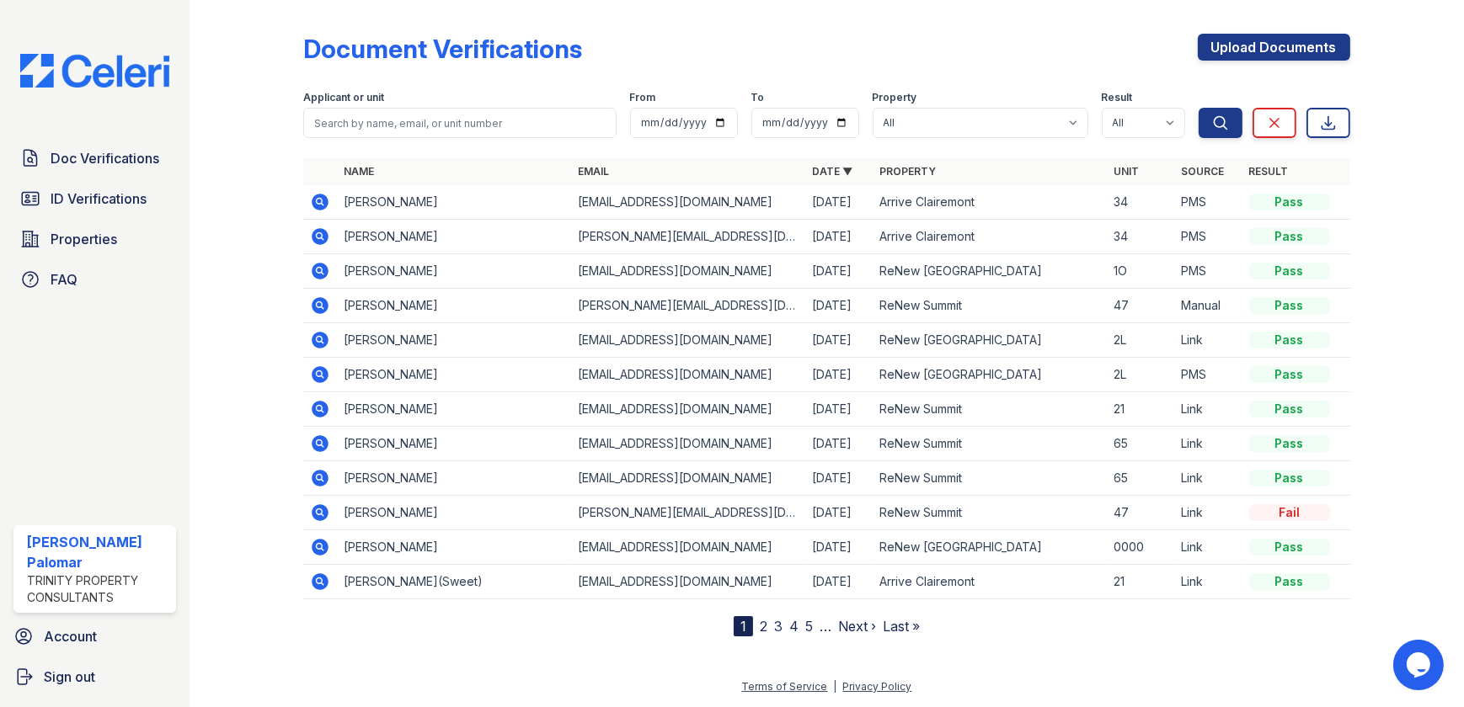
click at [327, 474] on icon at bounding box center [320, 478] width 17 height 17
click at [320, 438] on icon at bounding box center [320, 443] width 17 height 17
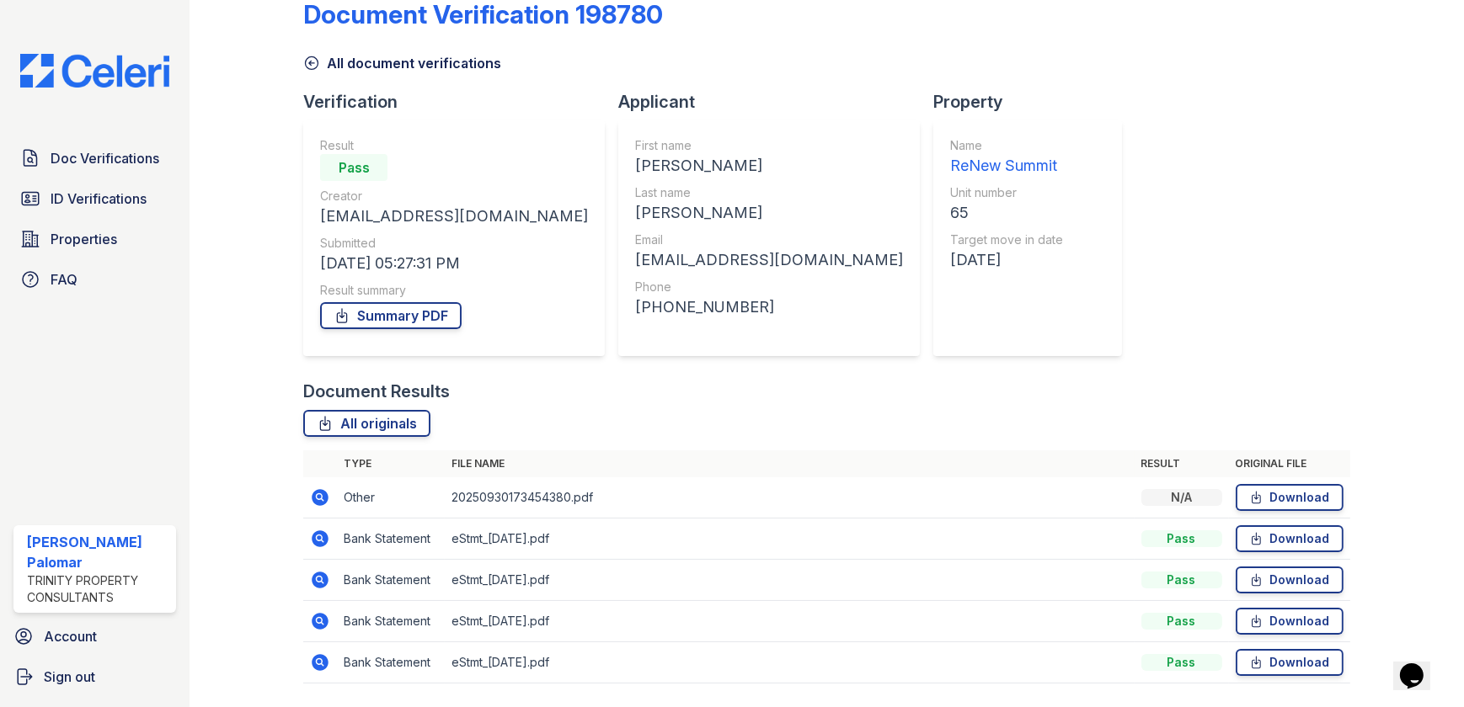
scroll to position [84, 0]
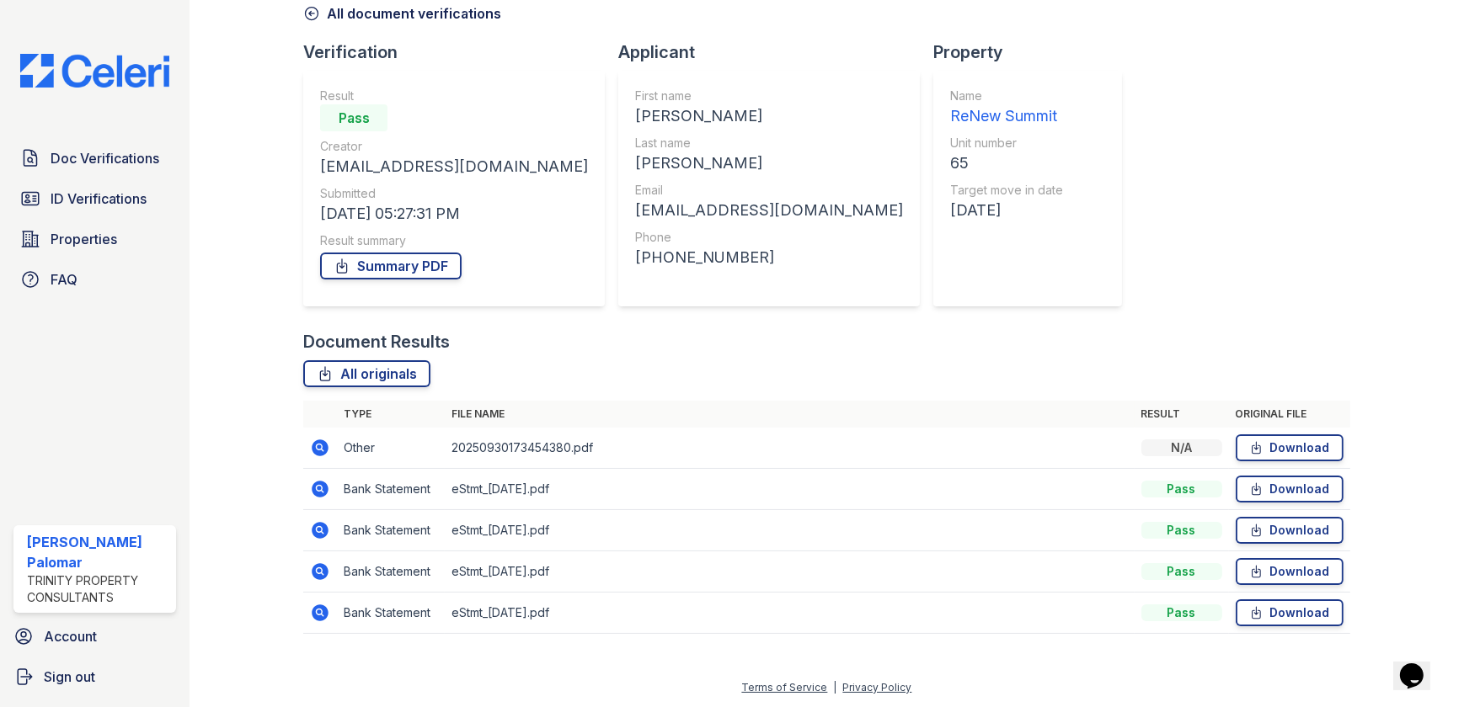
click at [318, 451] on icon at bounding box center [320, 448] width 17 height 17
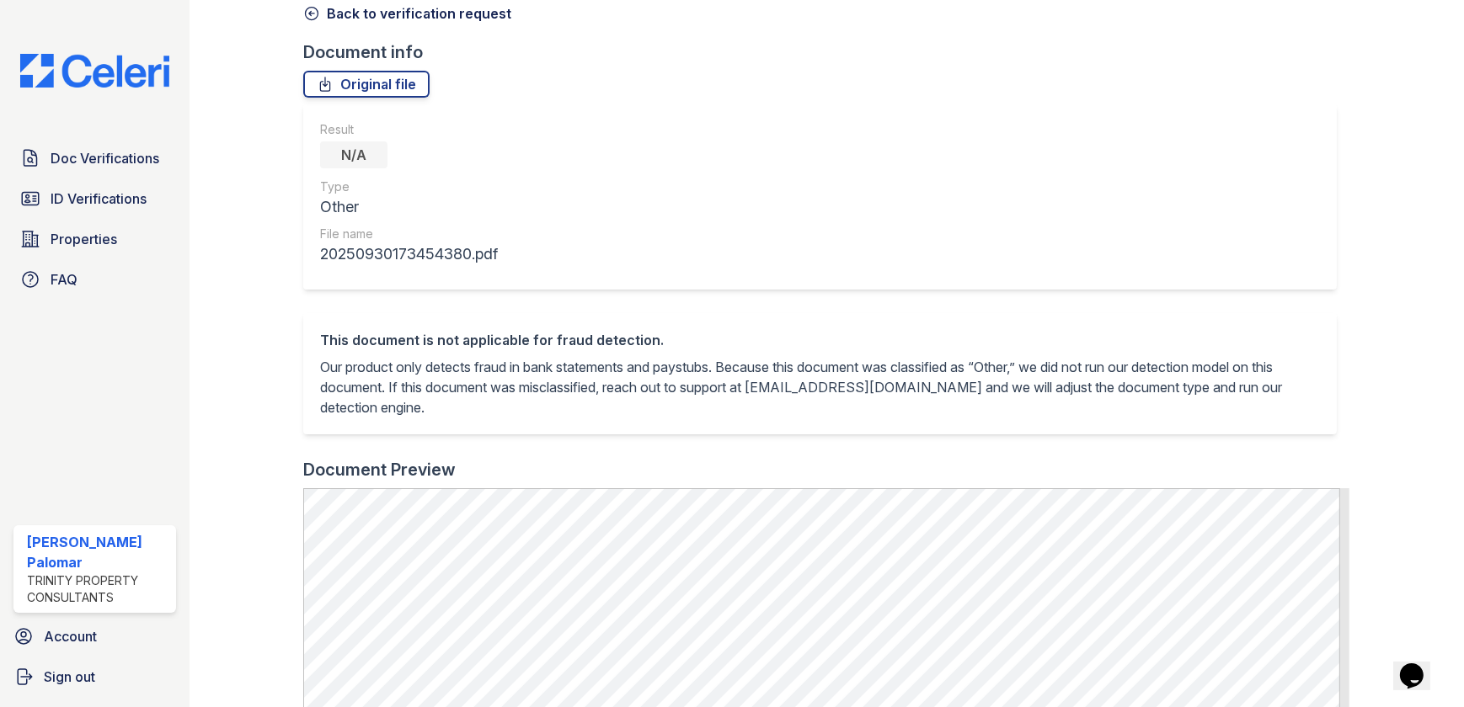
scroll to position [76, 0]
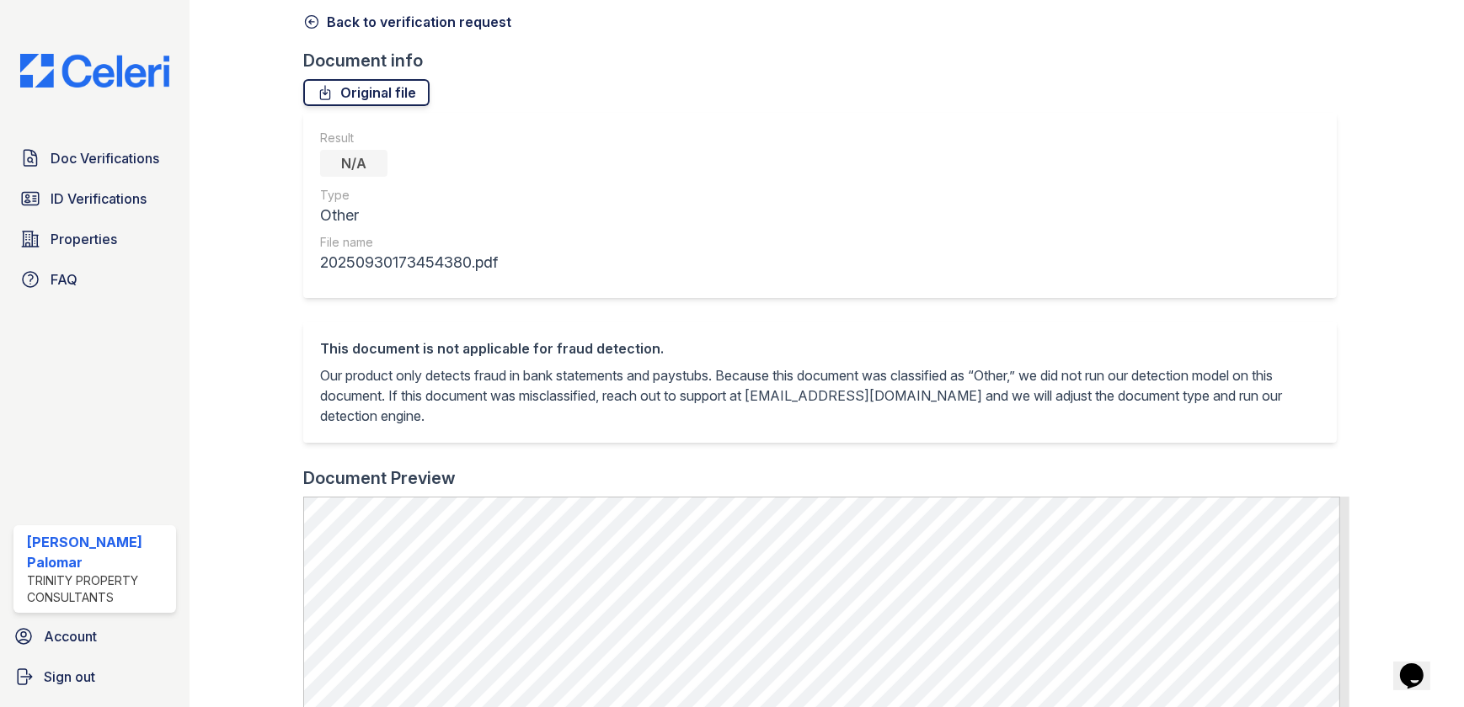
click at [400, 94] on link "Original file" at bounding box center [366, 92] width 126 height 27
click at [376, 24] on link "Back to verification request" at bounding box center [407, 22] width 208 height 20
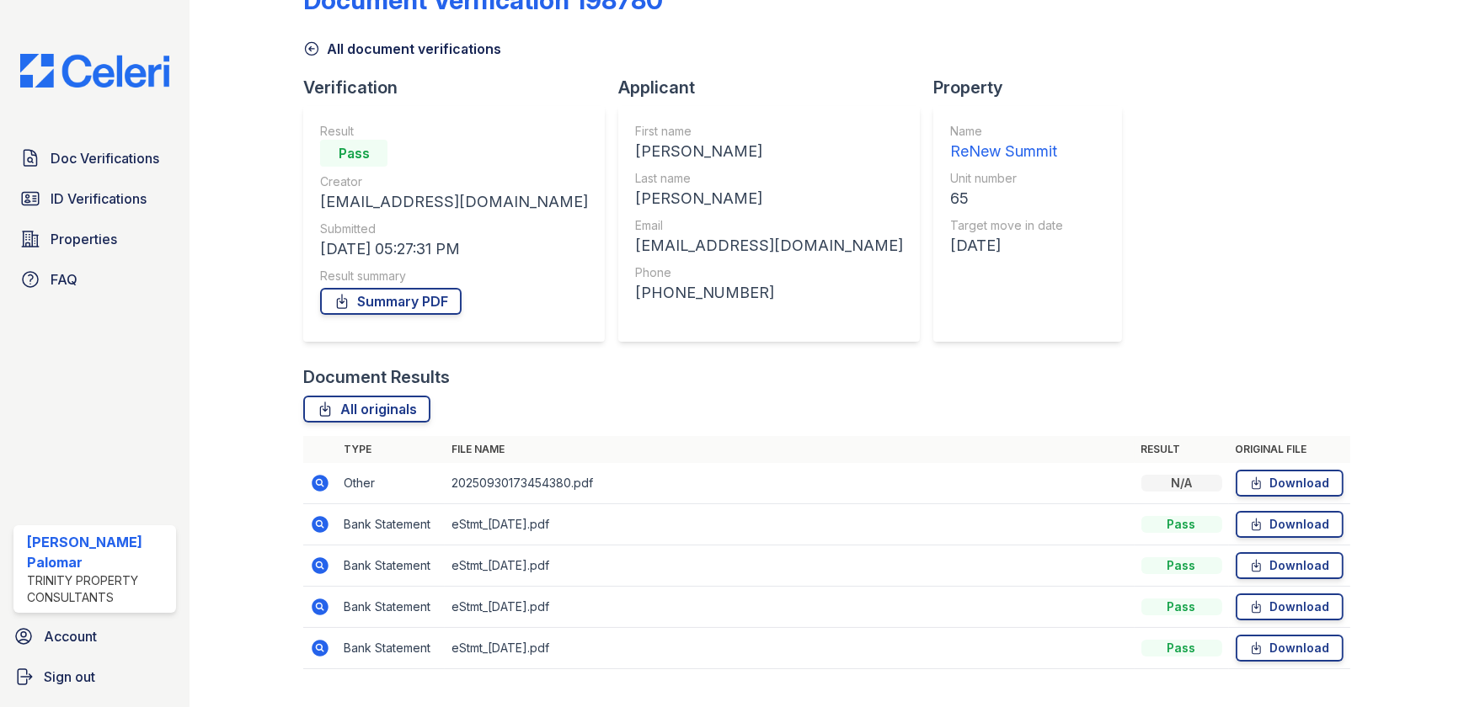
scroll to position [84, 0]
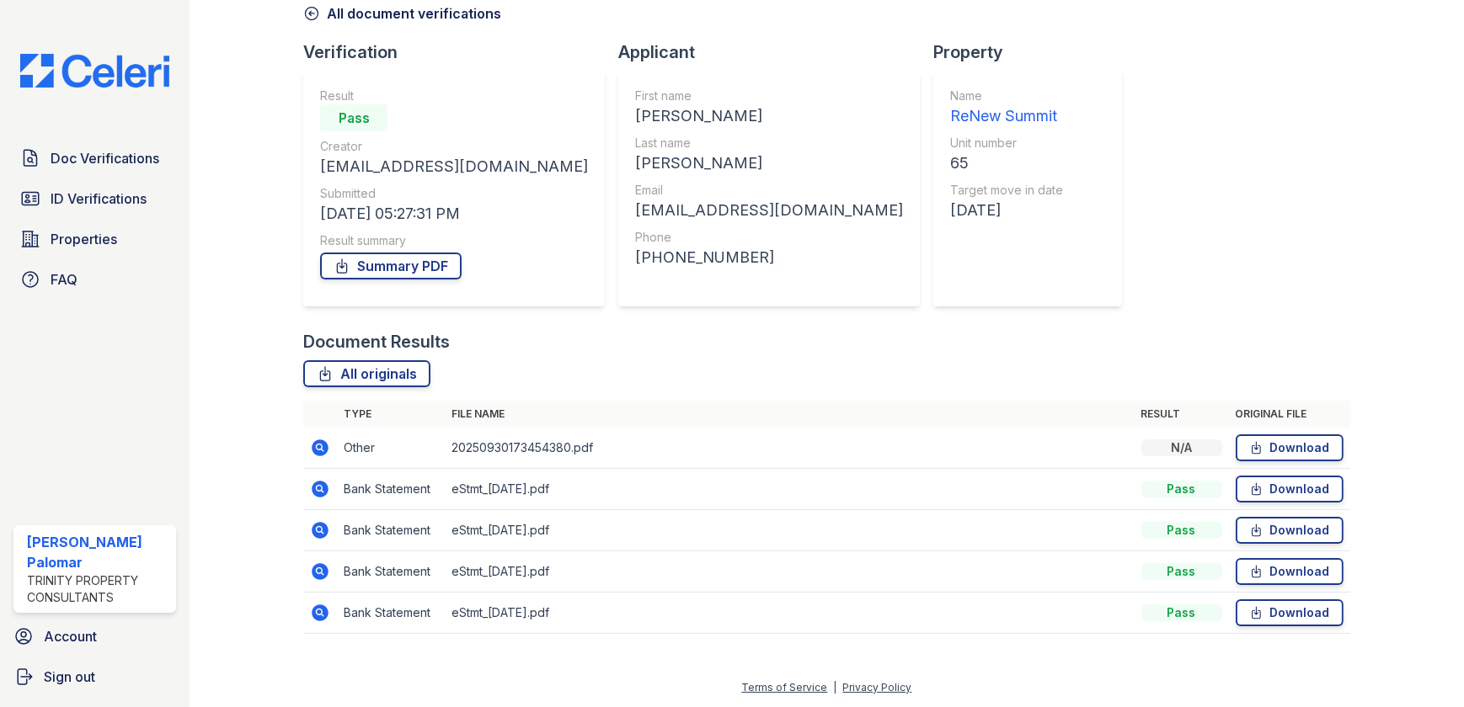
click at [321, 446] on icon at bounding box center [320, 448] width 20 height 20
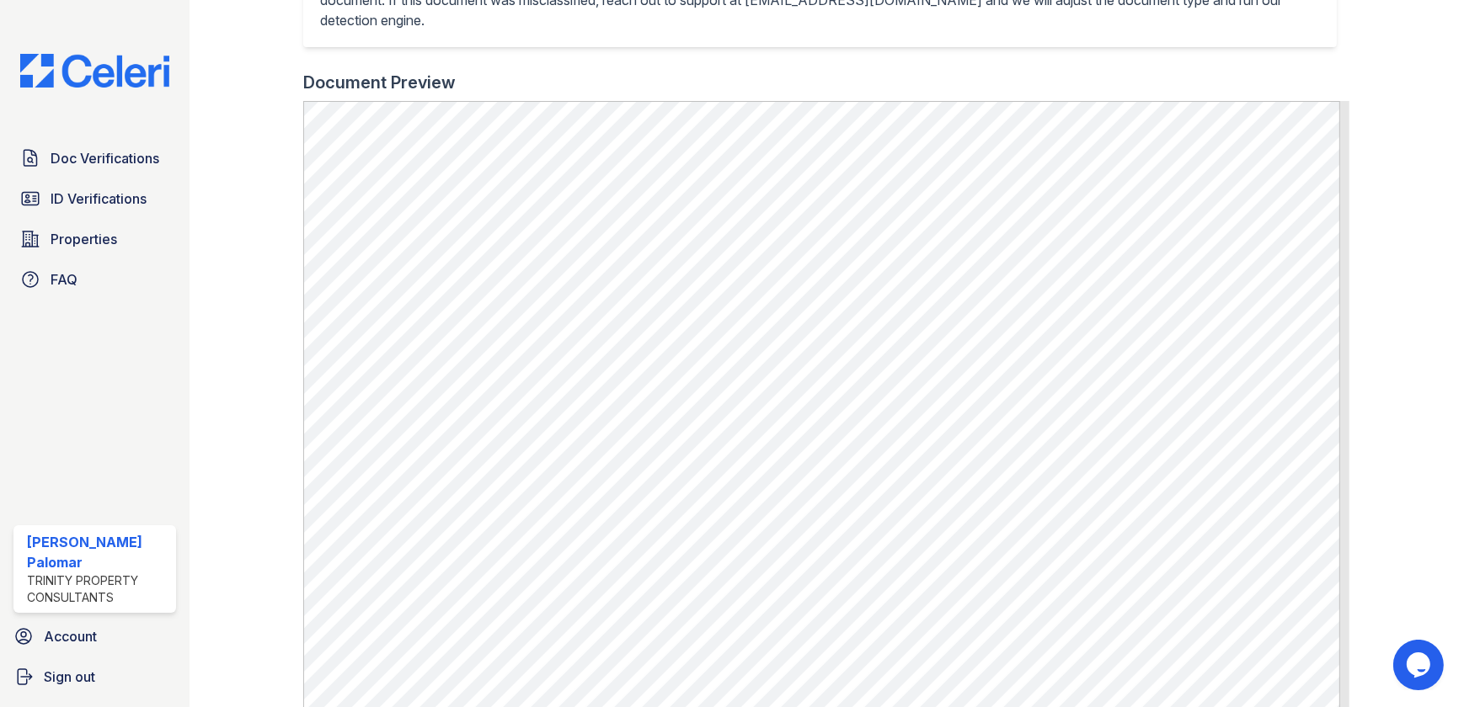
scroll to position [536, 0]
